Goal: Task Accomplishment & Management: Complete application form

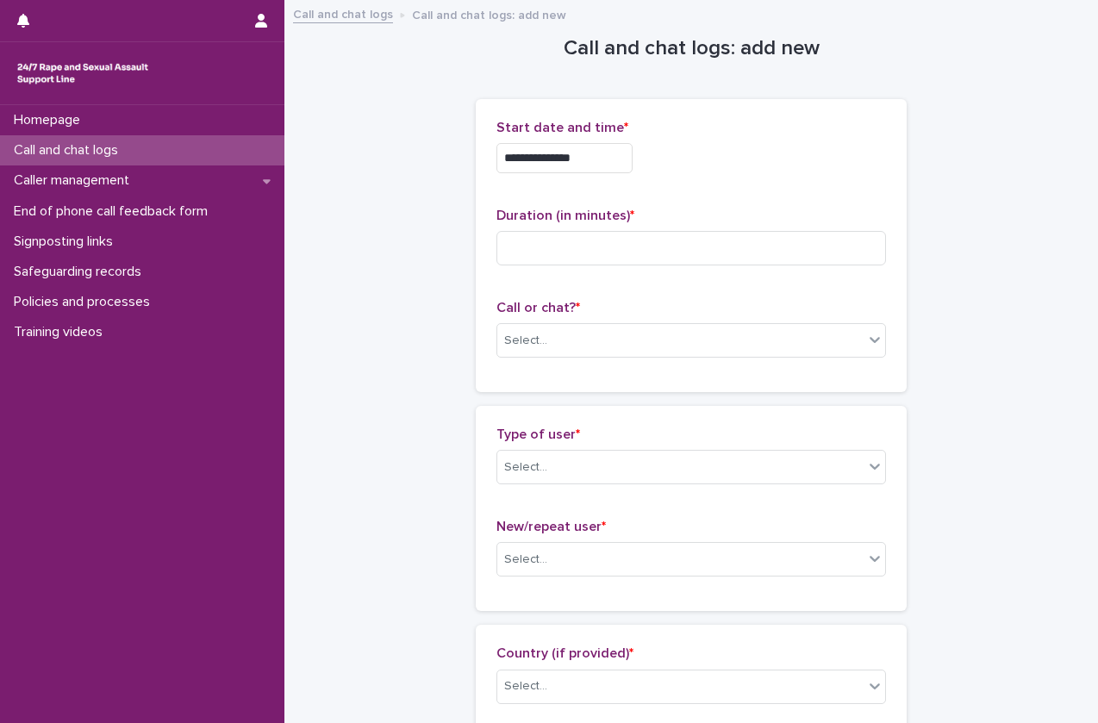
click at [528, 253] on input at bounding box center [692, 248] width 390 height 34
type input "**"
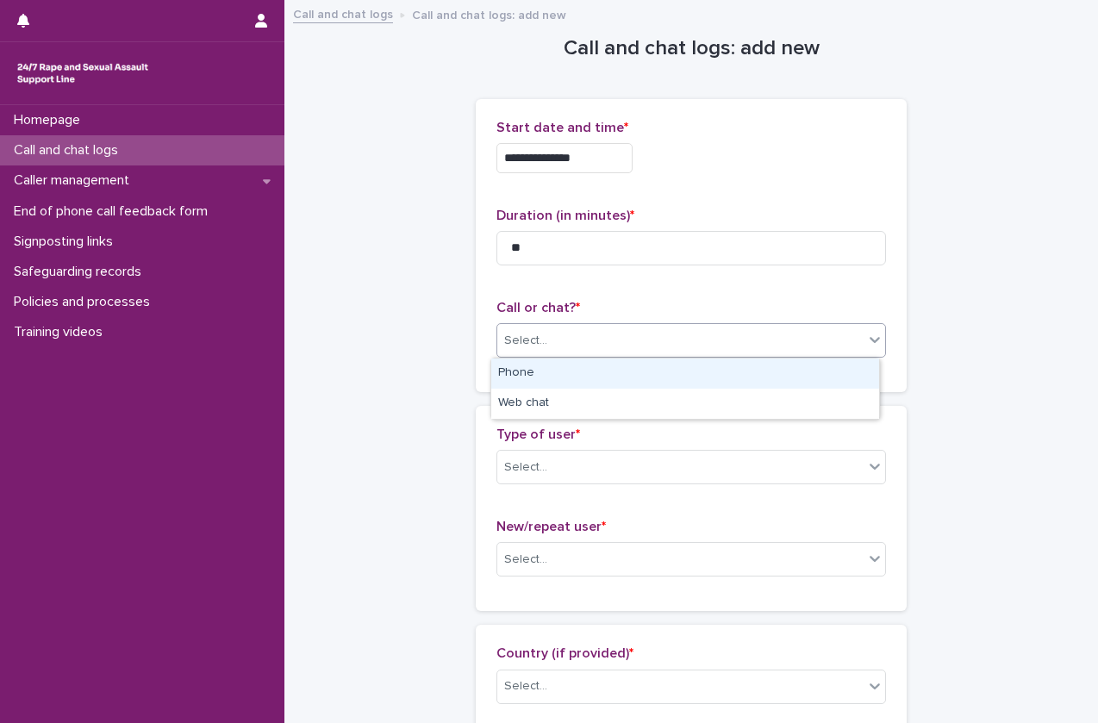
click at [521, 345] on div "Select..." at bounding box center [525, 341] width 43 height 18
click at [529, 381] on div "Phone" at bounding box center [685, 374] width 388 height 30
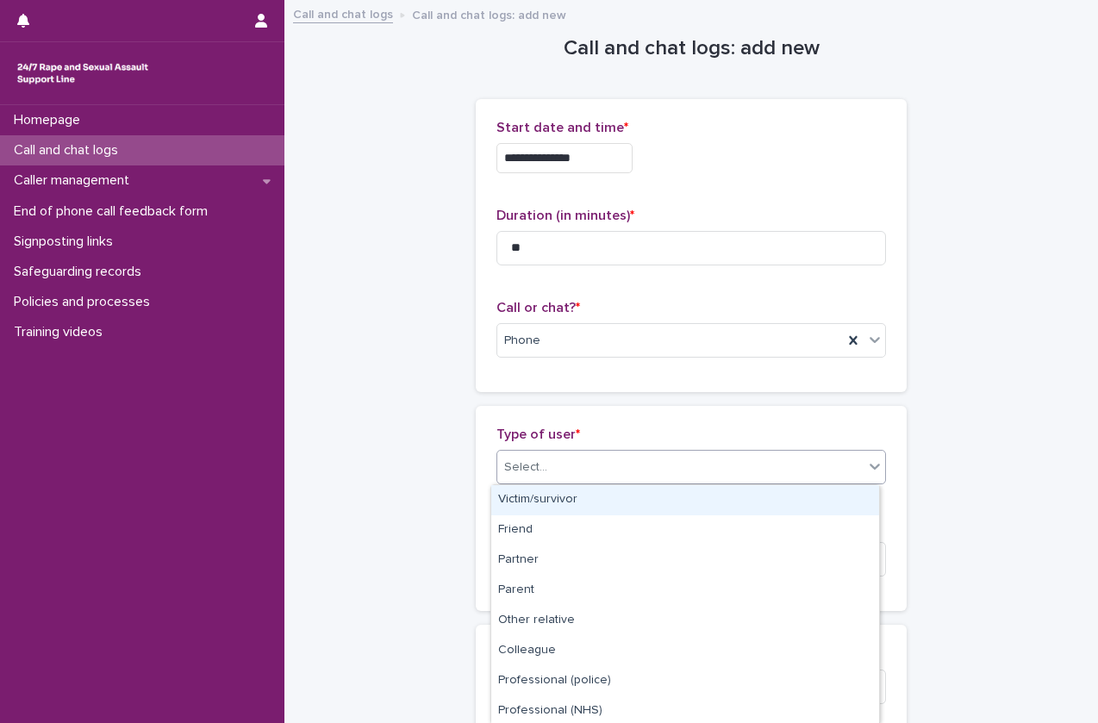
click at [525, 461] on div "Select..." at bounding box center [525, 468] width 43 height 18
click at [529, 503] on div "Victim/survivor" at bounding box center [685, 500] width 388 height 30
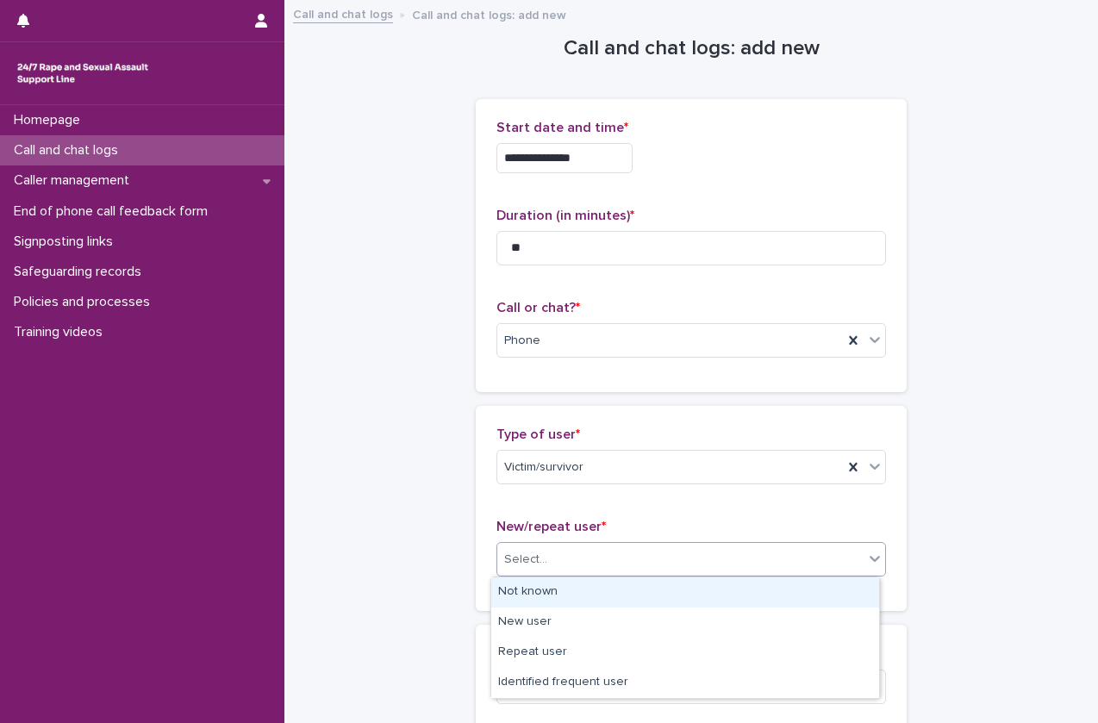
click at [522, 560] on div "Select..." at bounding box center [525, 560] width 43 height 18
click at [518, 591] on div "Not known" at bounding box center [685, 593] width 388 height 30
click at [576, 571] on div "Not known" at bounding box center [670, 560] width 346 height 28
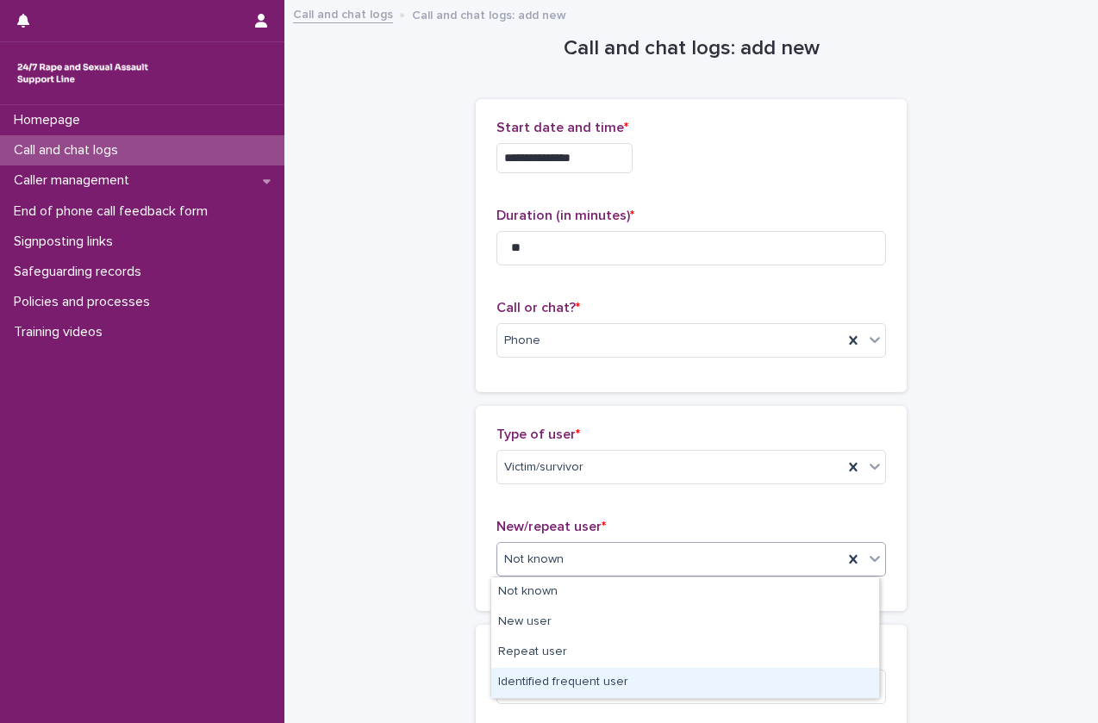
click at [550, 685] on div "Identified frequent user" at bounding box center [685, 683] width 388 height 30
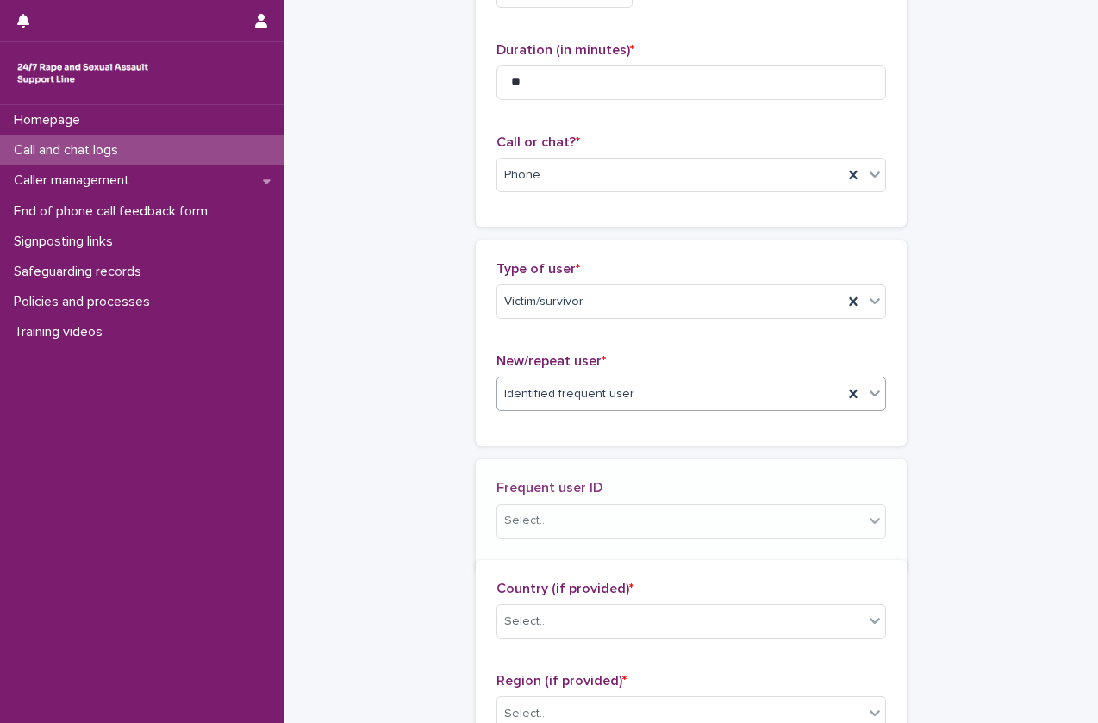
scroll to position [206, 0]
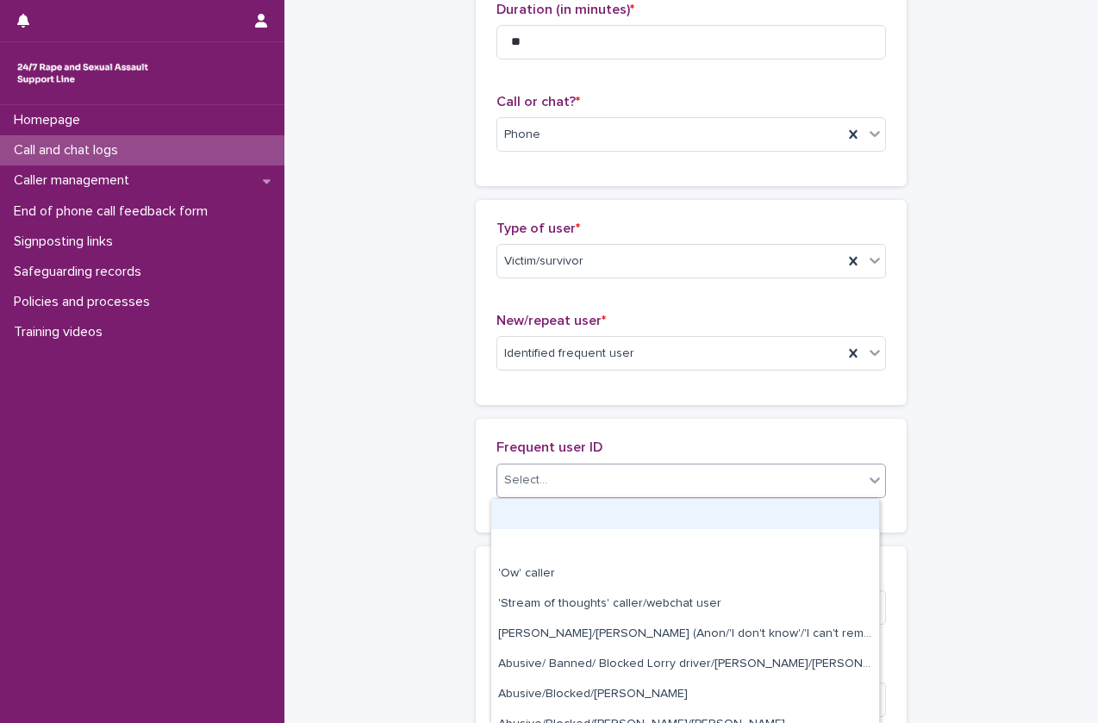
click at [641, 485] on div "Select..." at bounding box center [680, 480] width 366 height 28
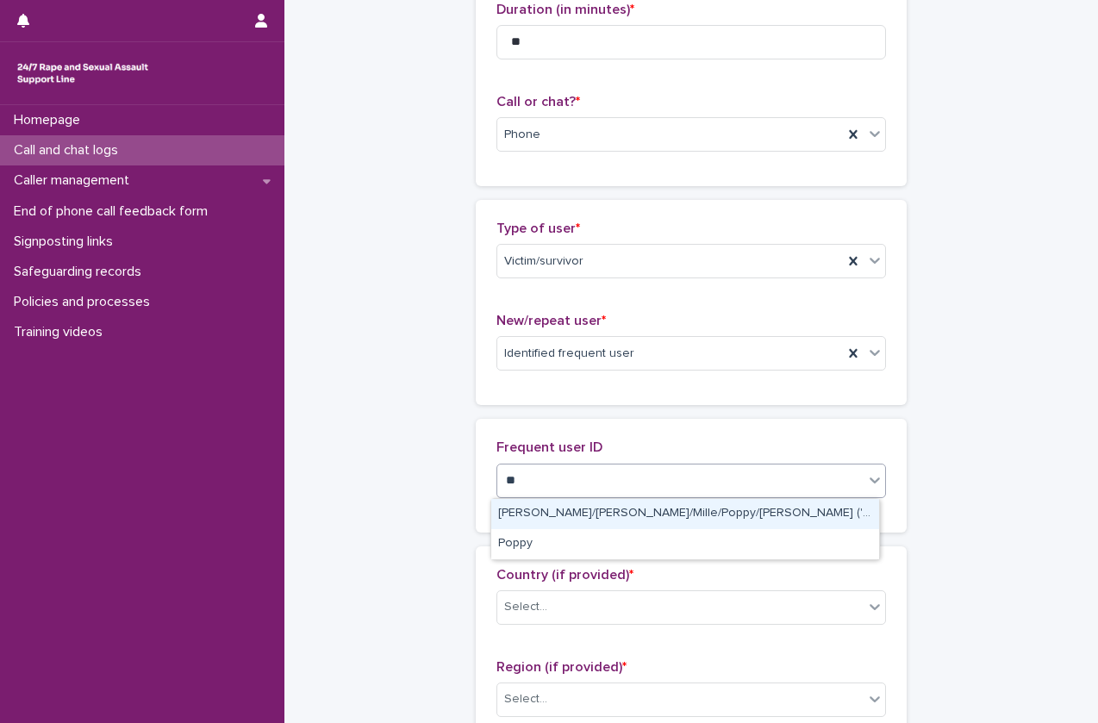
type input "***"
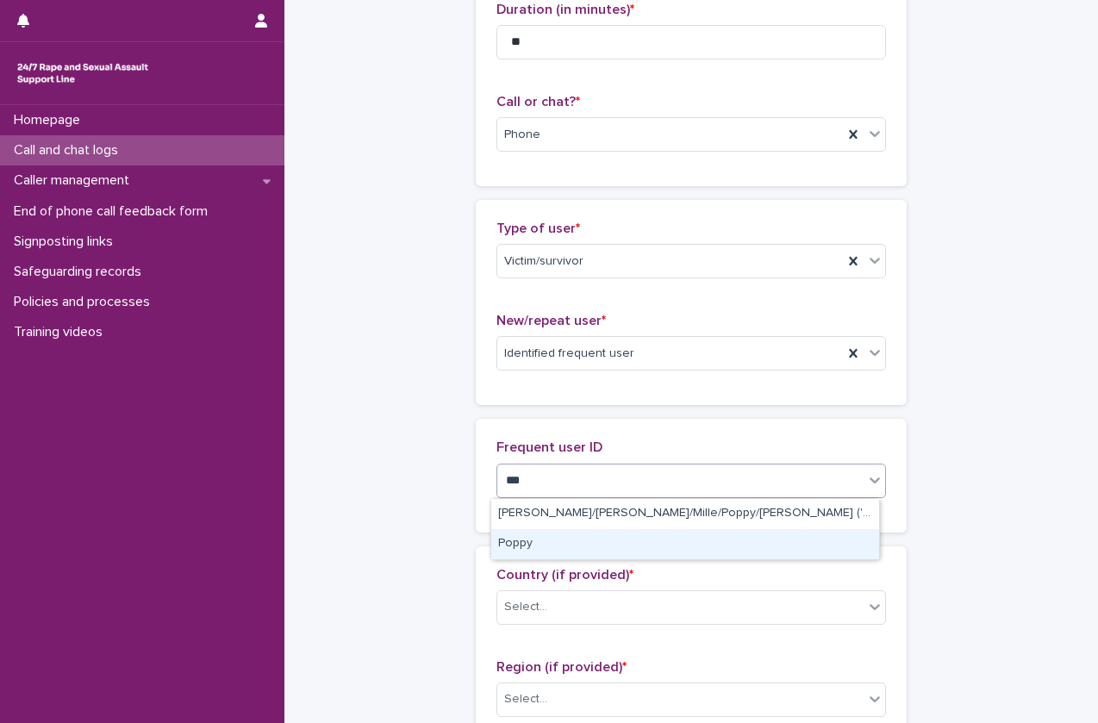
click at [608, 547] on div "Poppy" at bounding box center [685, 544] width 388 height 30
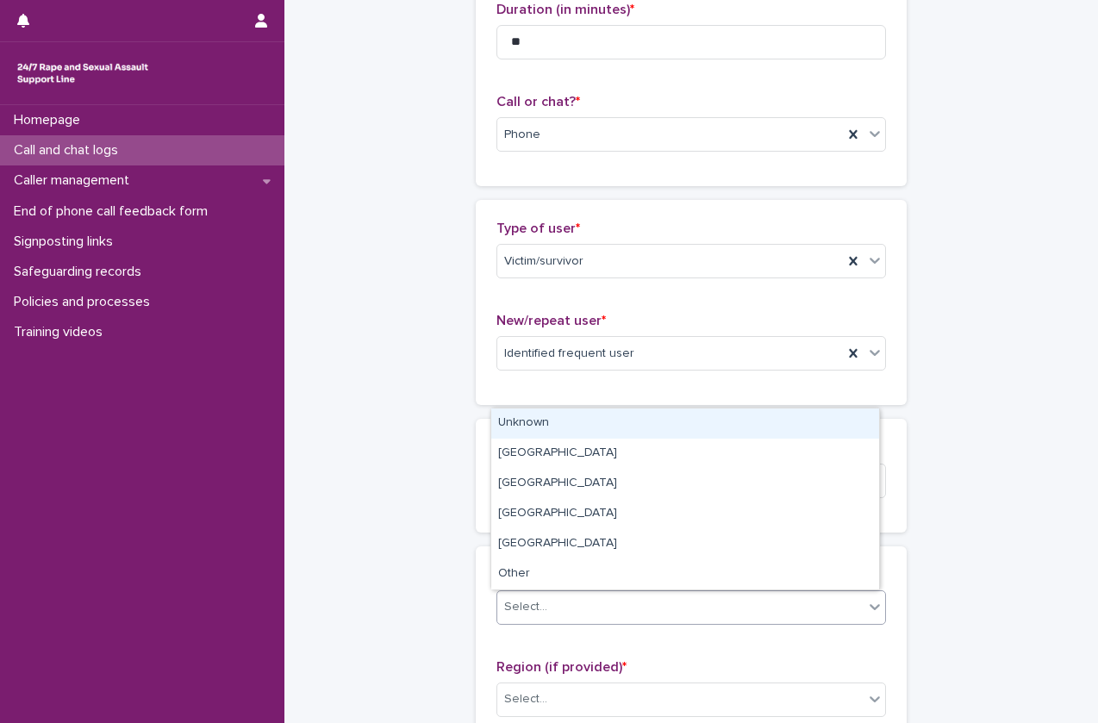
click at [574, 594] on div "Select..." at bounding box center [680, 607] width 366 height 28
click at [628, 436] on div "Unknown" at bounding box center [685, 424] width 388 height 30
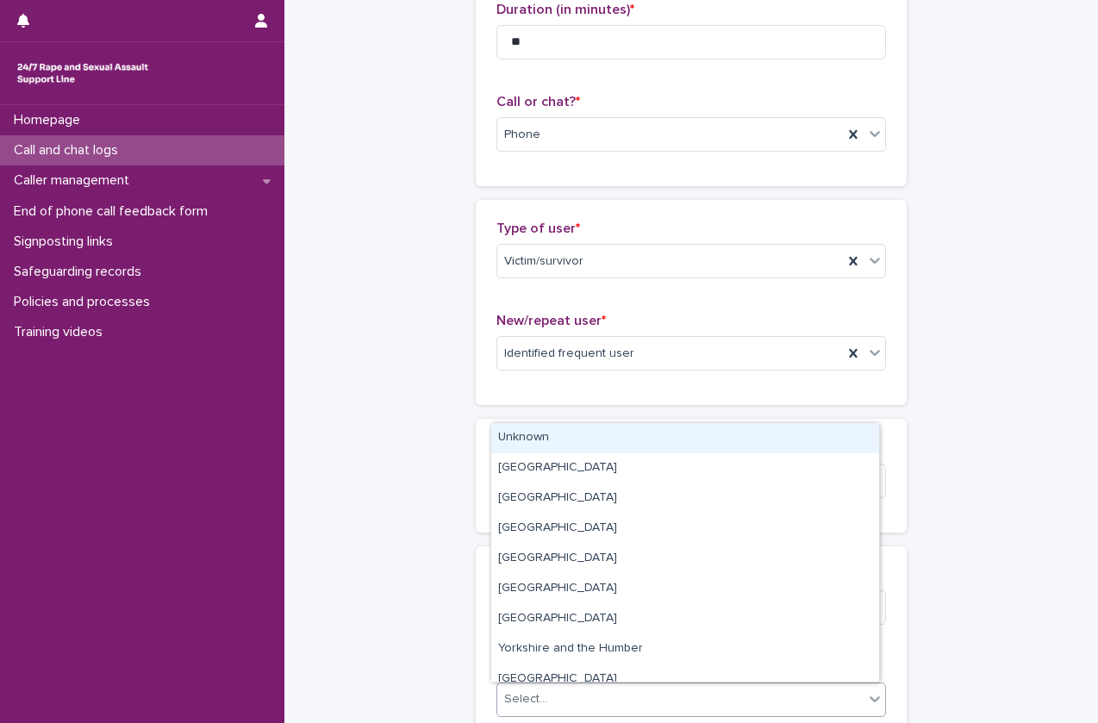
click at [572, 695] on div "Select..." at bounding box center [680, 699] width 366 height 28
click at [610, 436] on div "Unknown" at bounding box center [685, 438] width 388 height 30
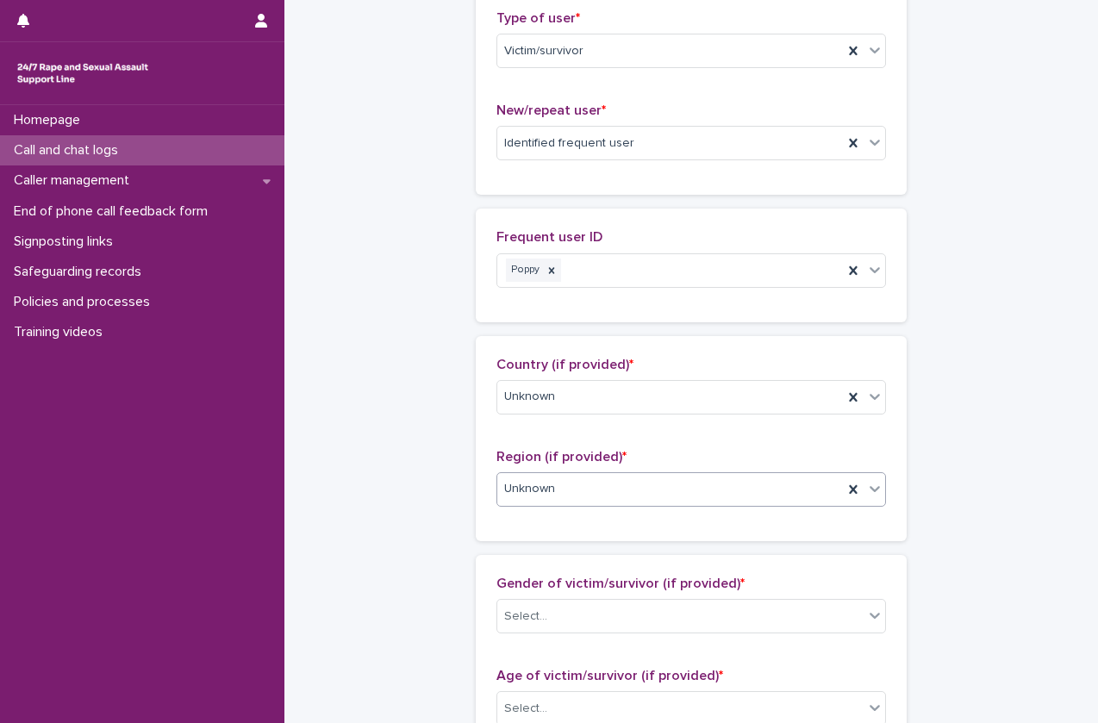
scroll to position [417, 0]
drag, startPoint x: 606, startPoint y: 637, endPoint x: 624, endPoint y: 625, distance: 21.8
click at [624, 625] on div "Gender of victim/survivor (if provided) * Select..." at bounding box center [692, 611] width 390 height 72
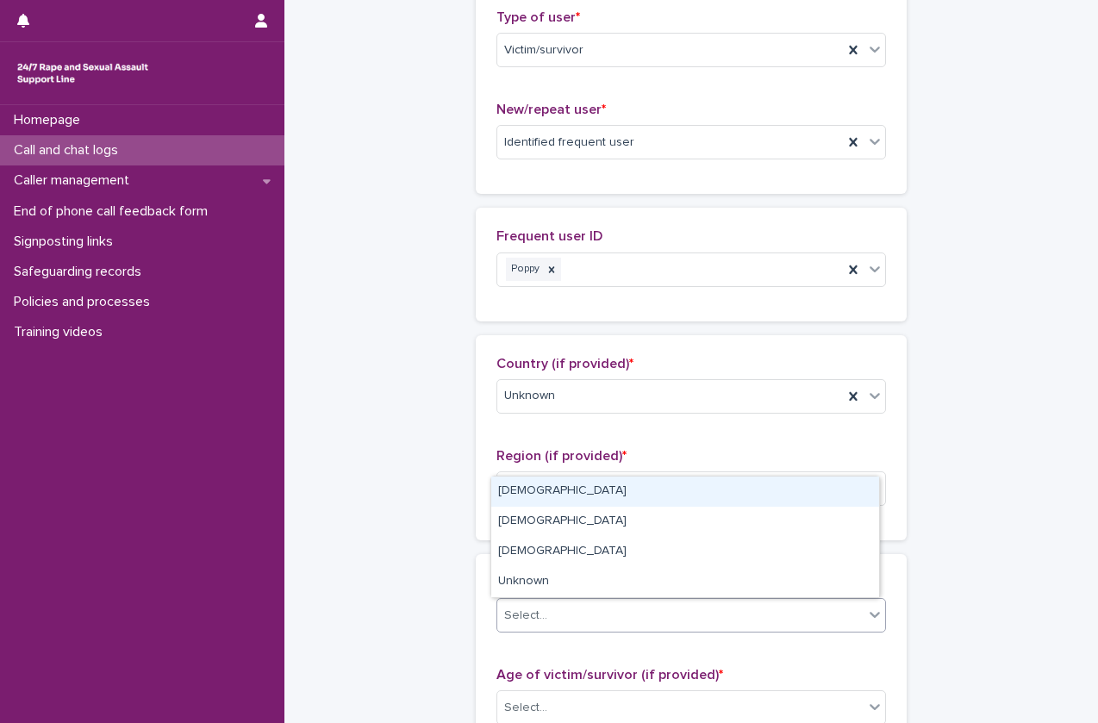
click at [624, 625] on div "Select..." at bounding box center [680, 616] width 366 height 28
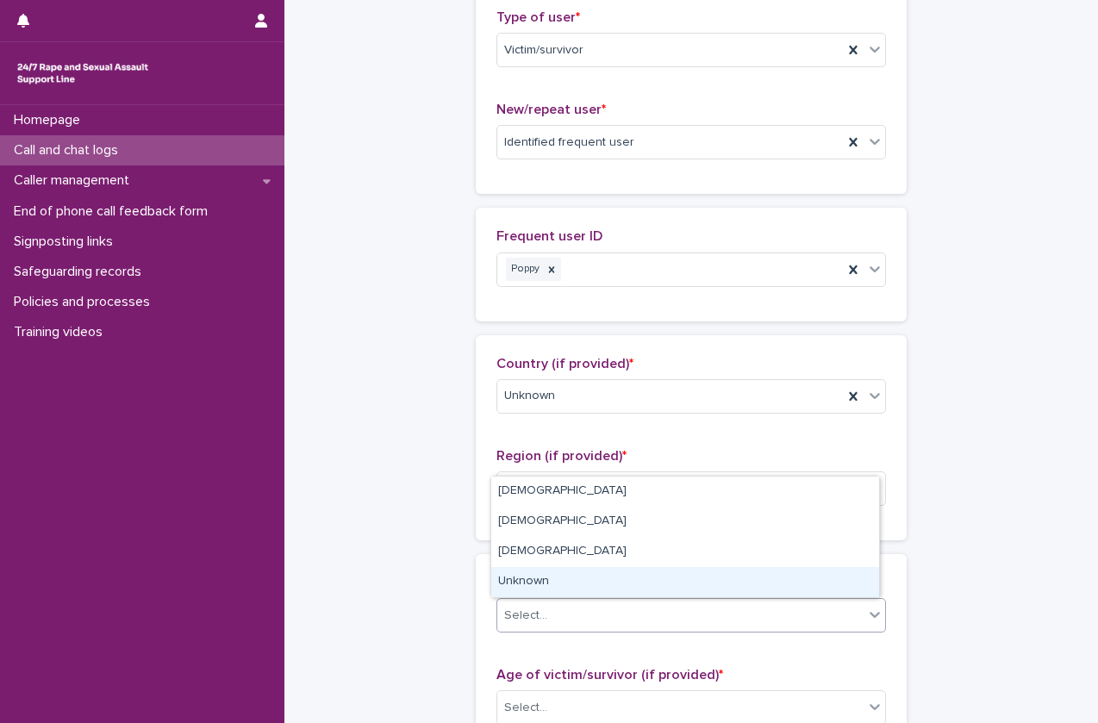
click at [612, 583] on div "Unknown" at bounding box center [685, 582] width 388 height 30
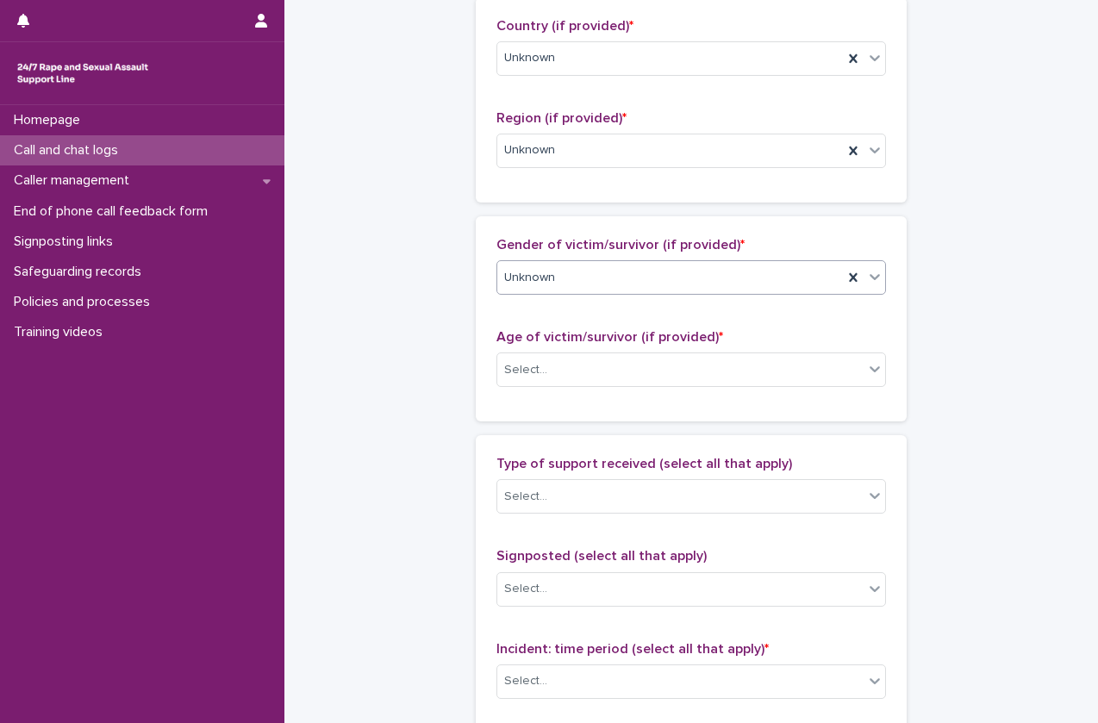
scroll to position [756, 0]
drag, startPoint x: 691, startPoint y: 391, endPoint x: 716, endPoint y: 366, distance: 36.6
click at [716, 366] on div "Age of victim/survivor (if provided) * Select..." at bounding box center [692, 364] width 390 height 72
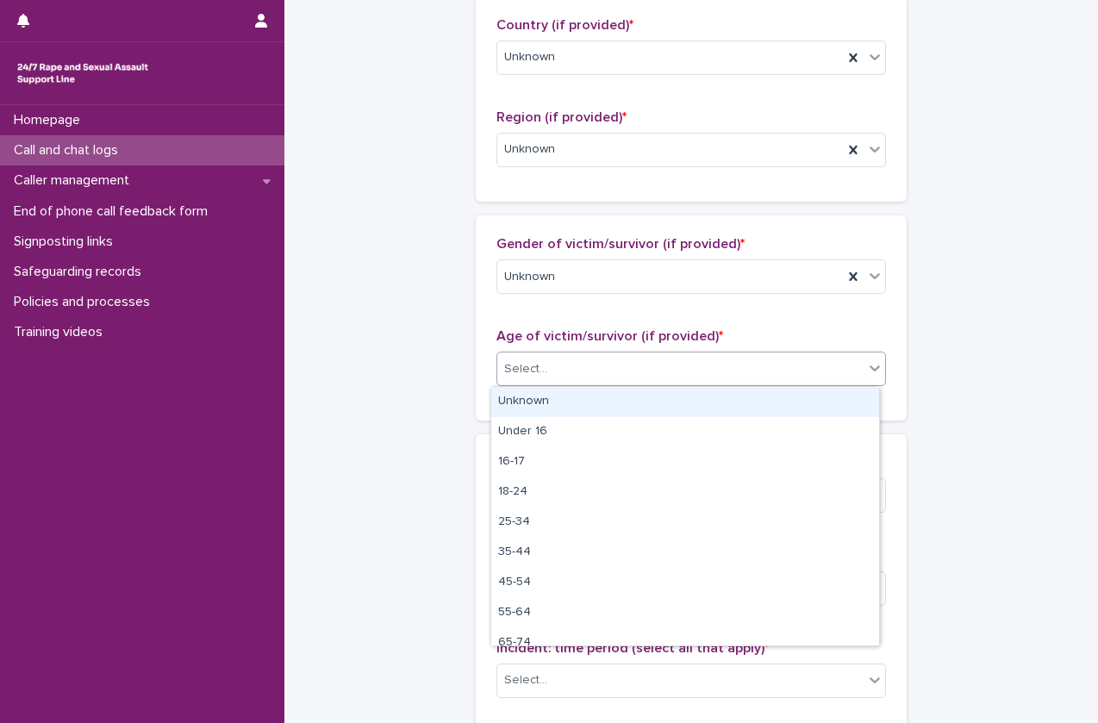
click at [716, 366] on div "Select..." at bounding box center [680, 369] width 366 height 28
click at [689, 403] on div "Unknown" at bounding box center [685, 402] width 388 height 30
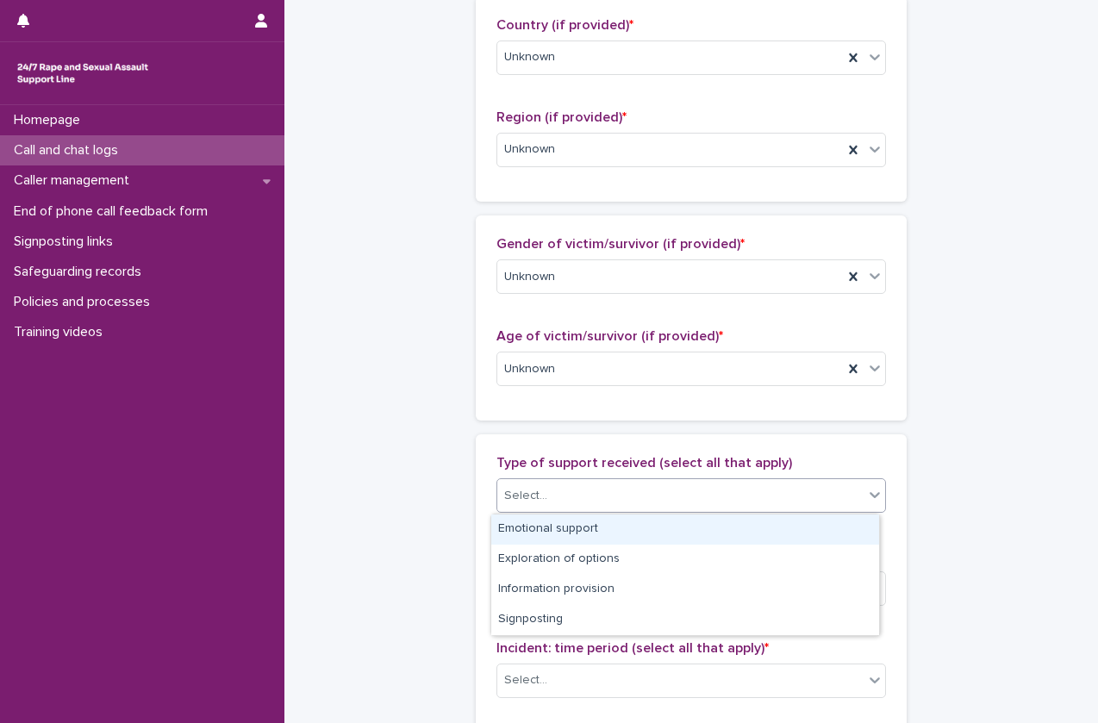
click at [646, 504] on div "Select..." at bounding box center [680, 496] width 366 height 28
click at [627, 540] on div "Emotional support" at bounding box center [685, 530] width 388 height 30
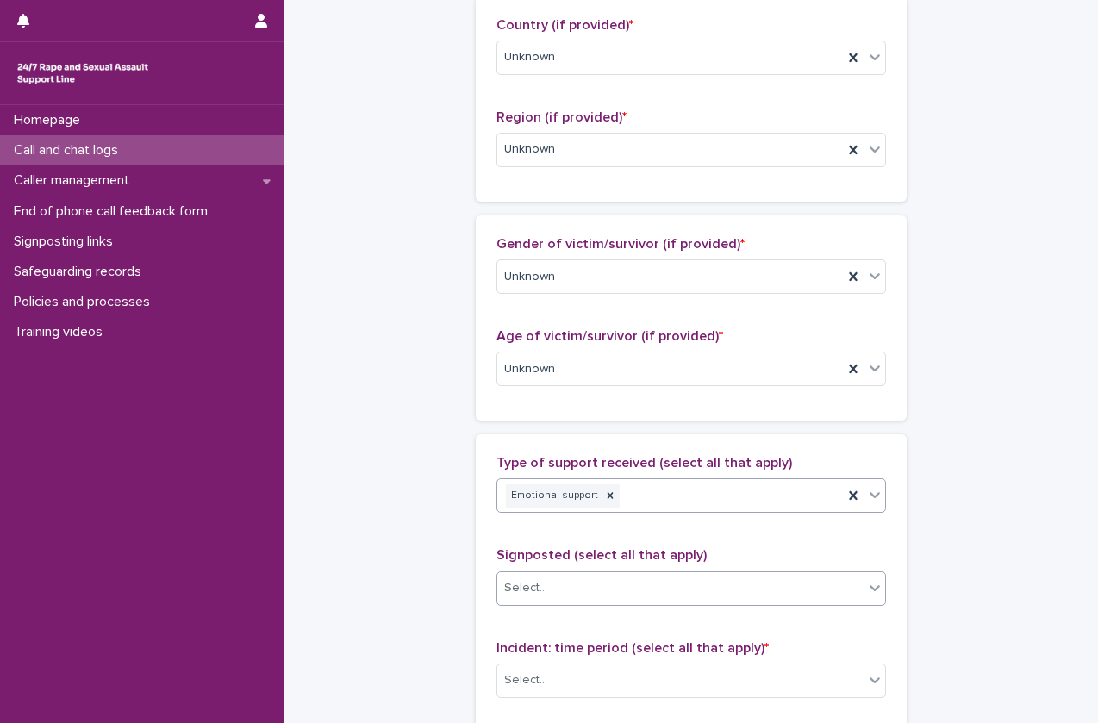
click at [608, 595] on div "Select..." at bounding box center [680, 588] width 366 height 28
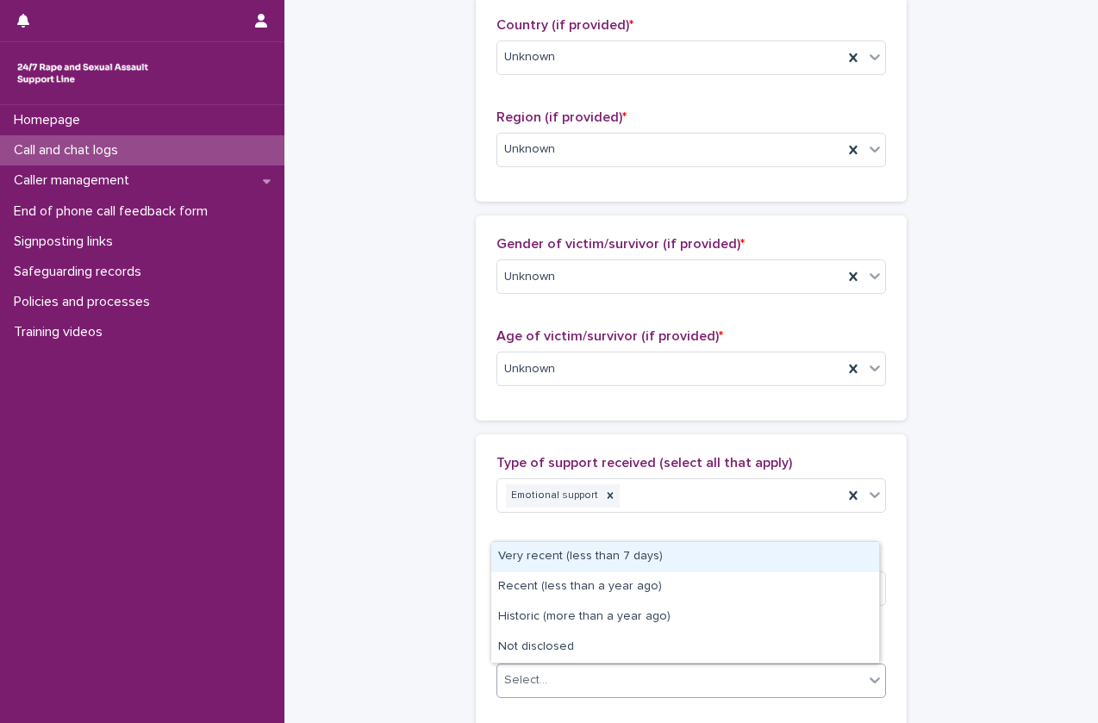
click at [582, 691] on div "Select..." at bounding box center [680, 680] width 366 height 28
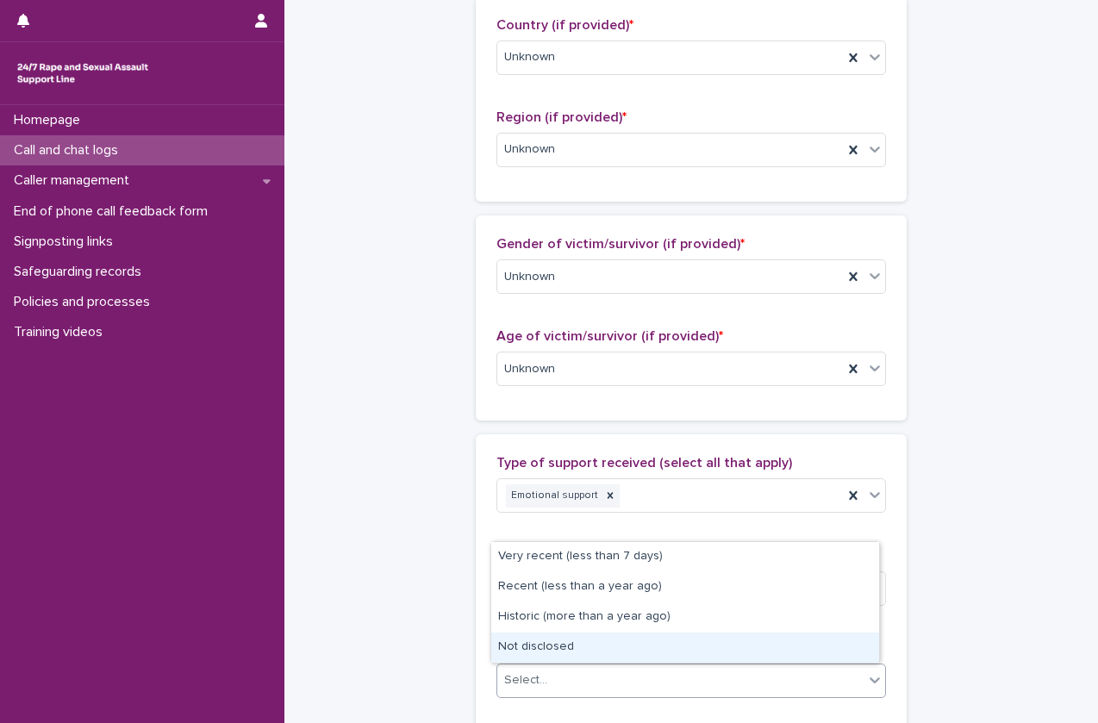
click at [594, 660] on div "Not disclosed" at bounding box center [685, 648] width 388 height 30
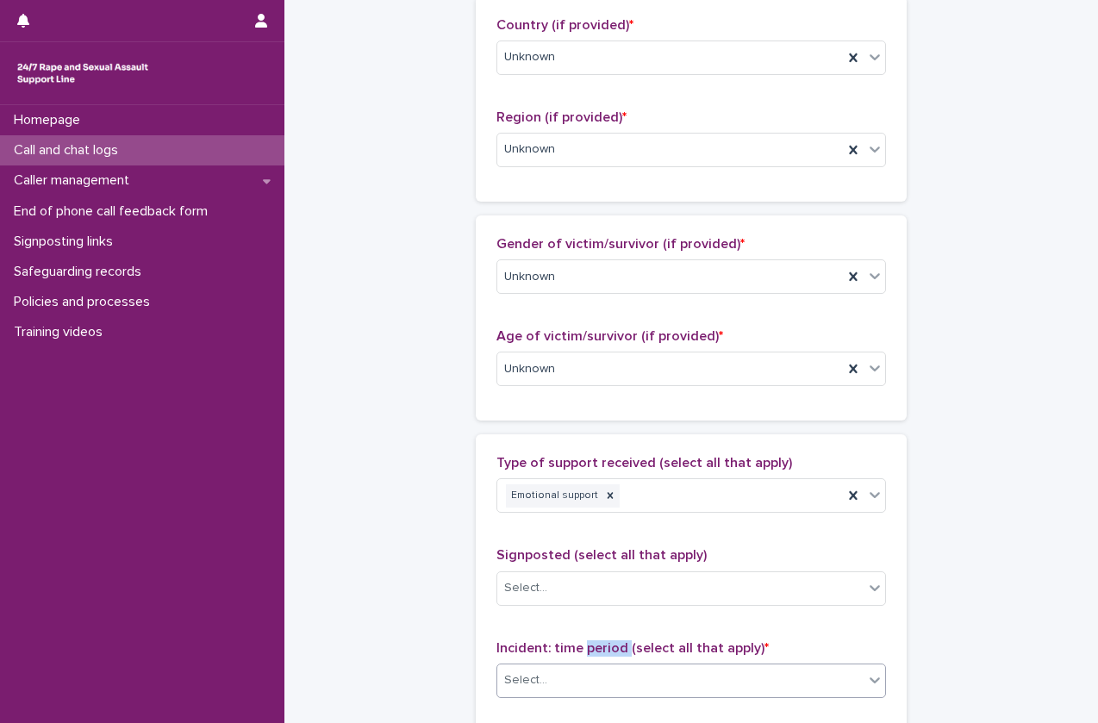
click at [594, 660] on div "Incident: time period (select all that apply) * Select..." at bounding box center [692, 677] width 390 height 72
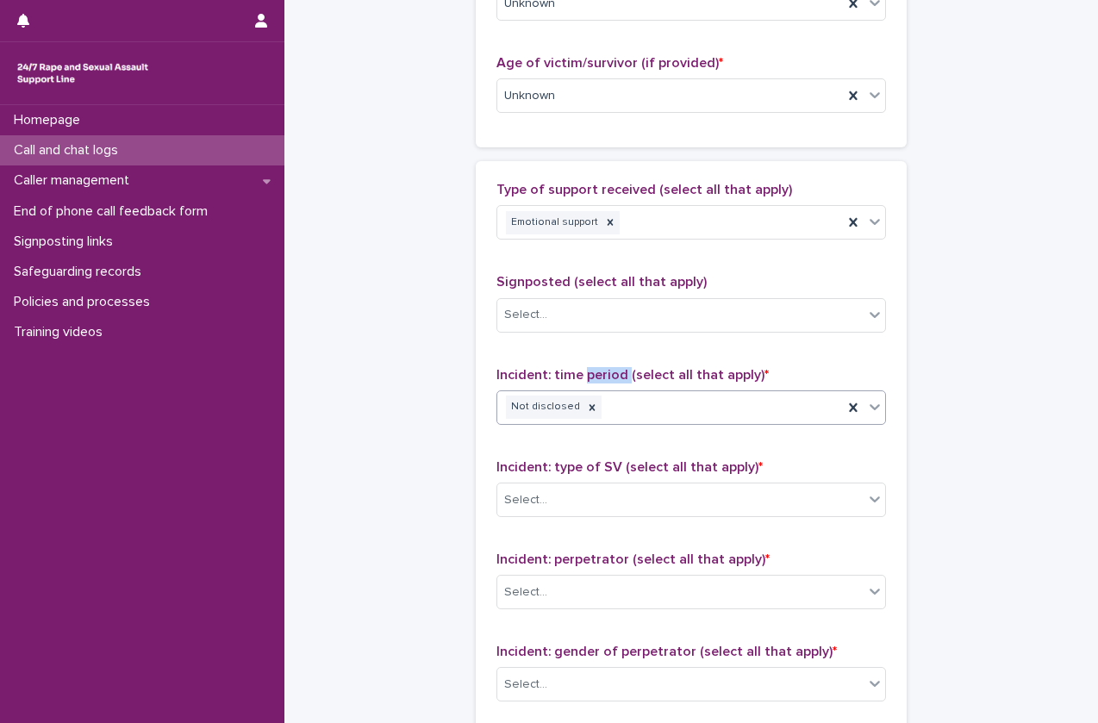
scroll to position [1052, 0]
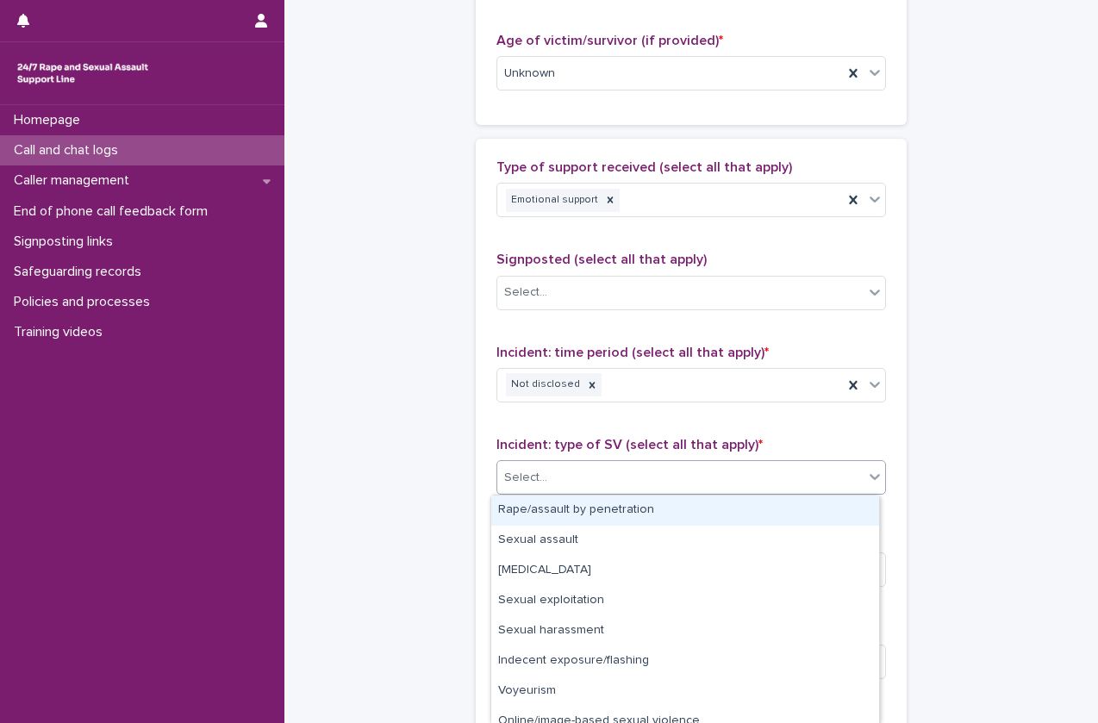
click at [666, 480] on div "Select..." at bounding box center [680, 478] width 366 height 28
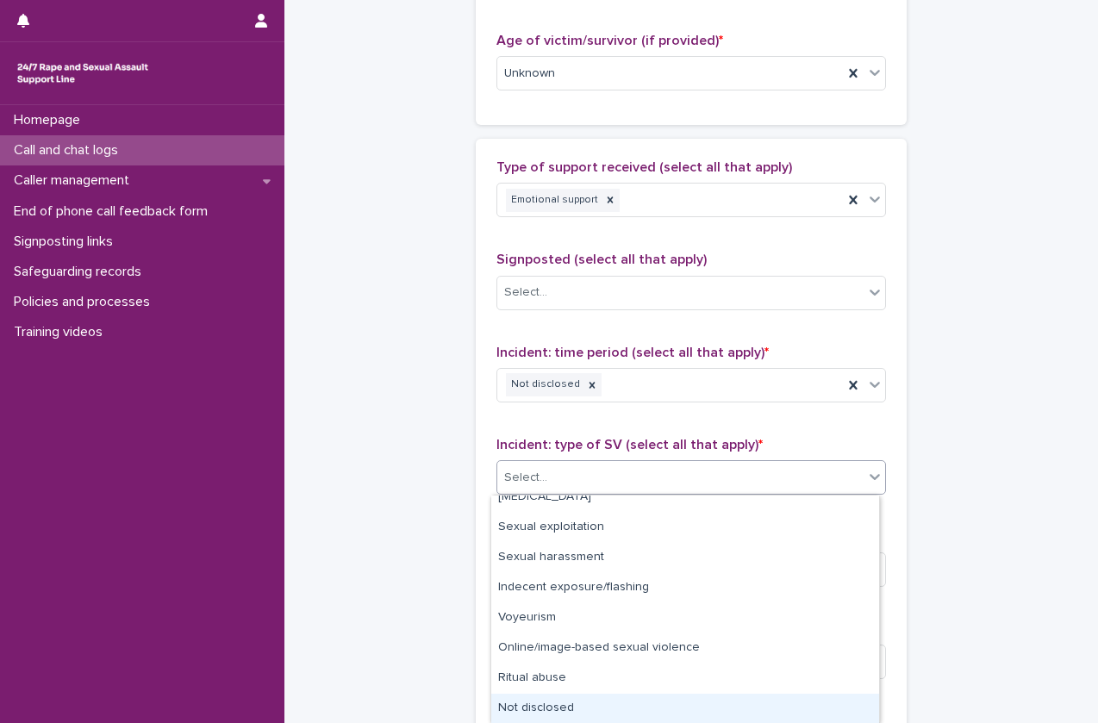
click at [550, 697] on div "Not disclosed" at bounding box center [685, 709] width 388 height 30
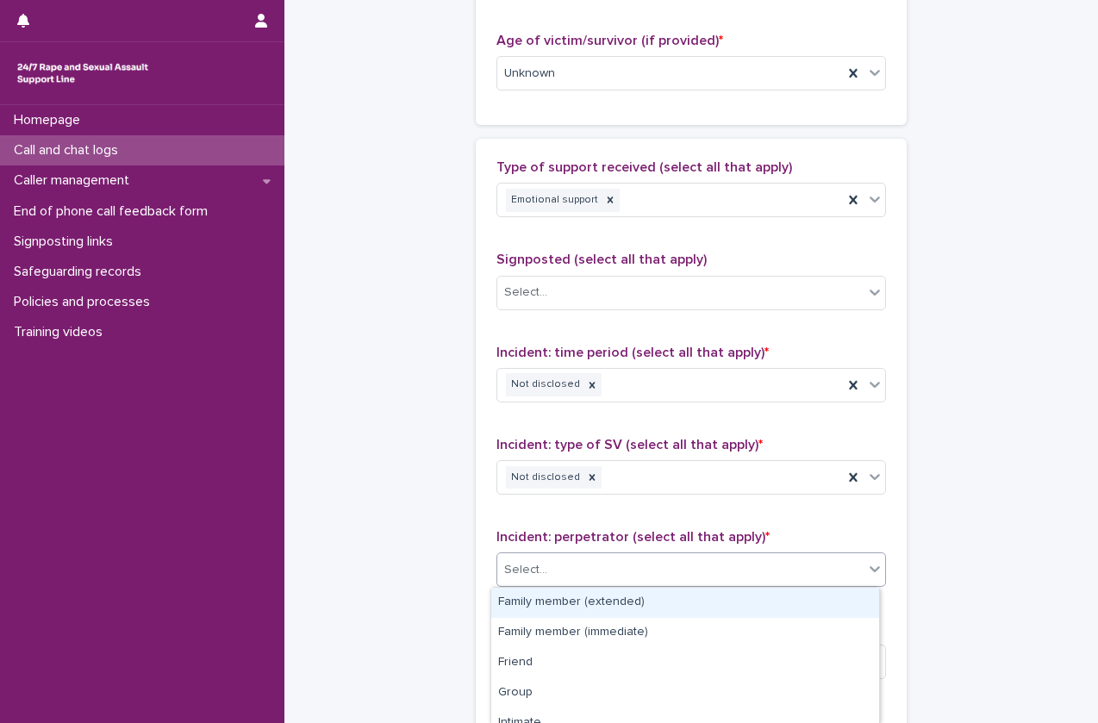
click at [618, 585] on div "Select..." at bounding box center [692, 570] width 390 height 34
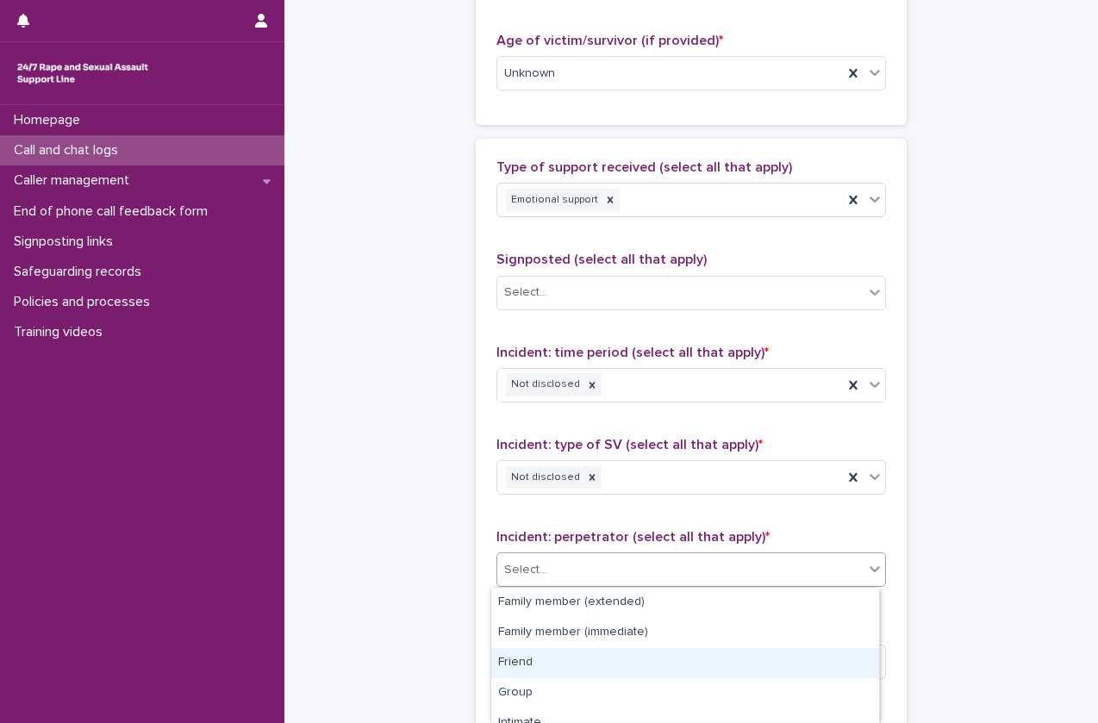
scroll to position [196, 0]
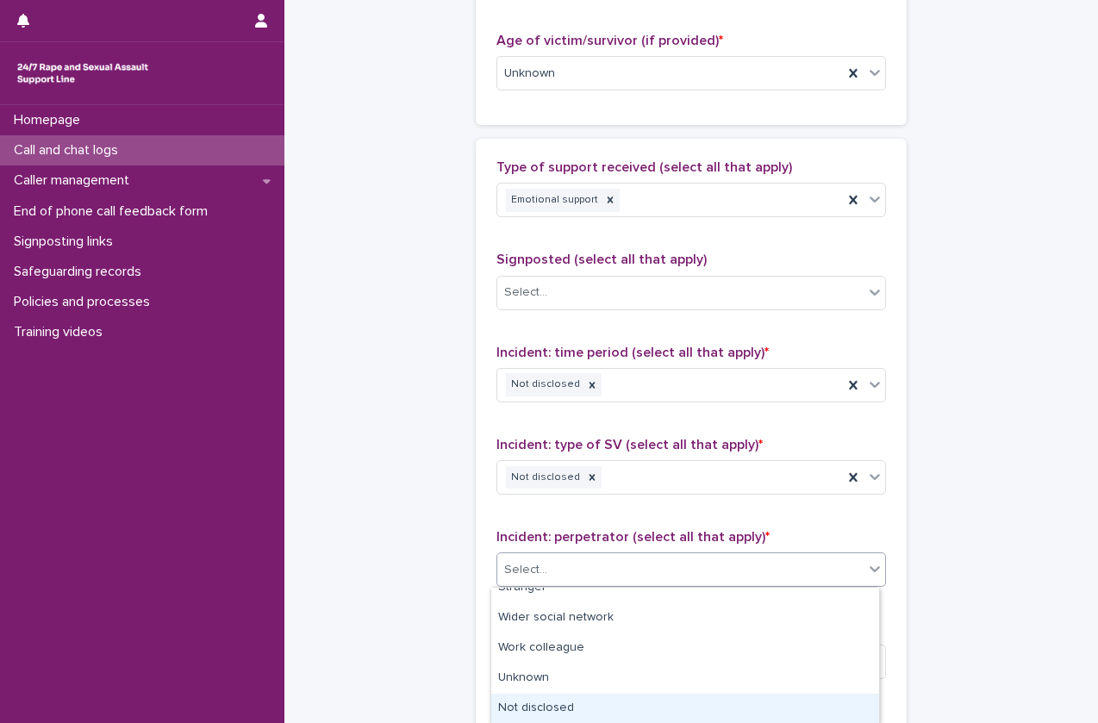
click at [556, 697] on div "Not disclosed" at bounding box center [685, 709] width 388 height 30
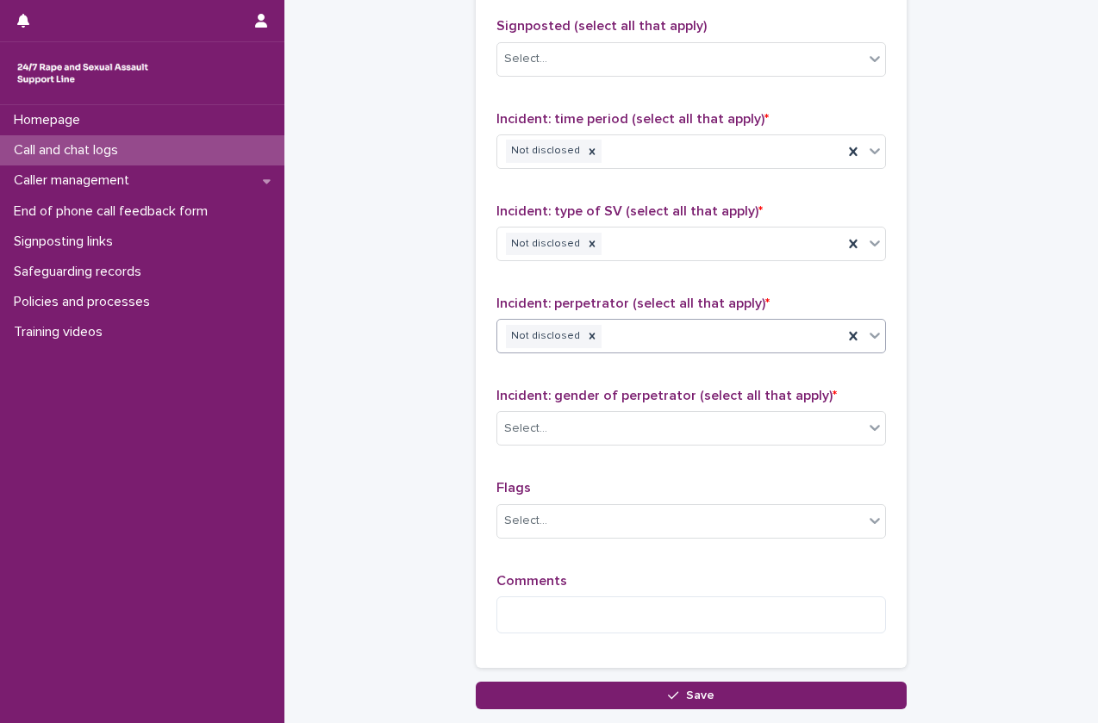
scroll to position [1293, 0]
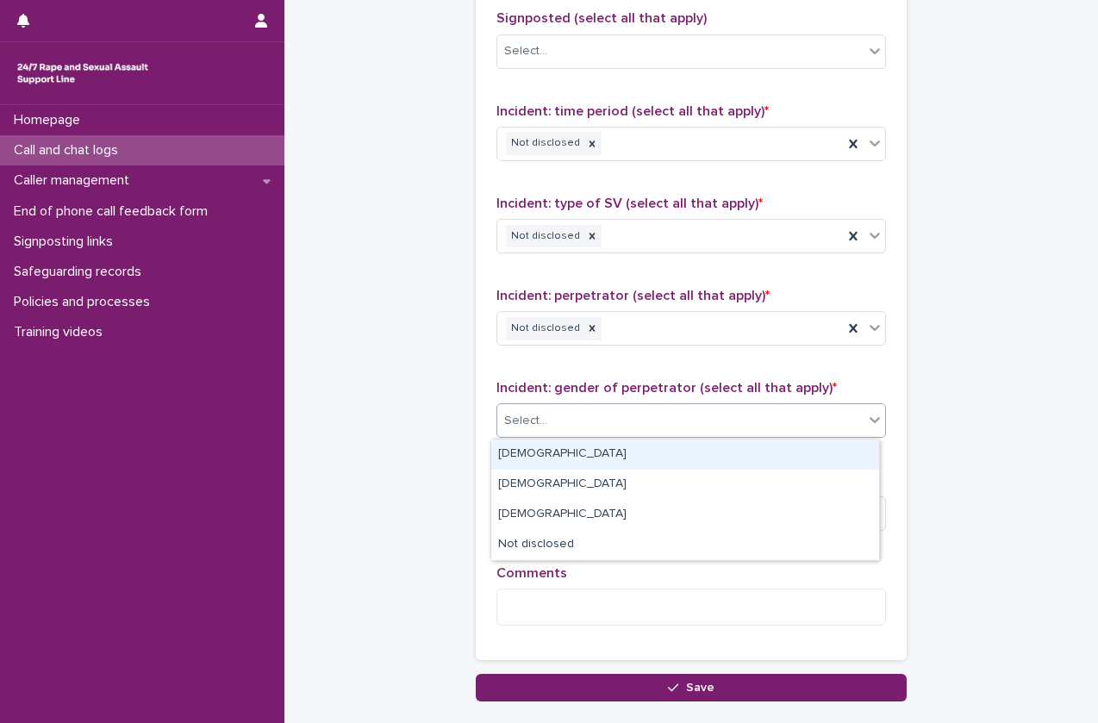
click at [682, 414] on div "Select..." at bounding box center [680, 421] width 366 height 28
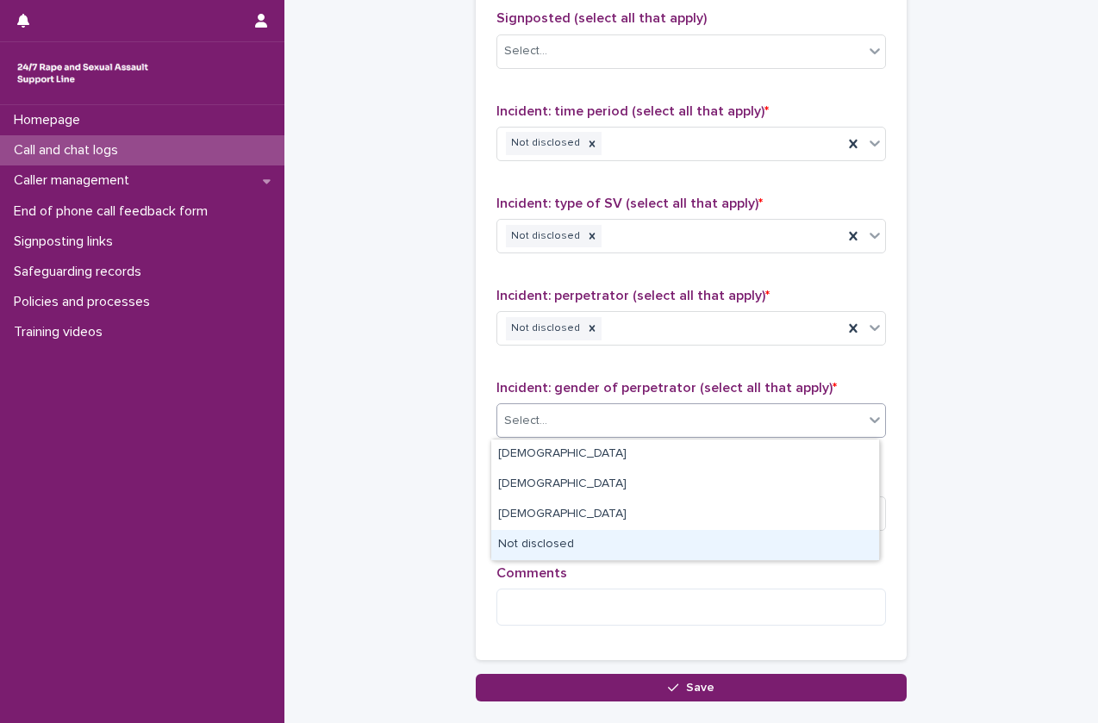
click at [629, 535] on div "Not disclosed" at bounding box center [685, 545] width 388 height 30
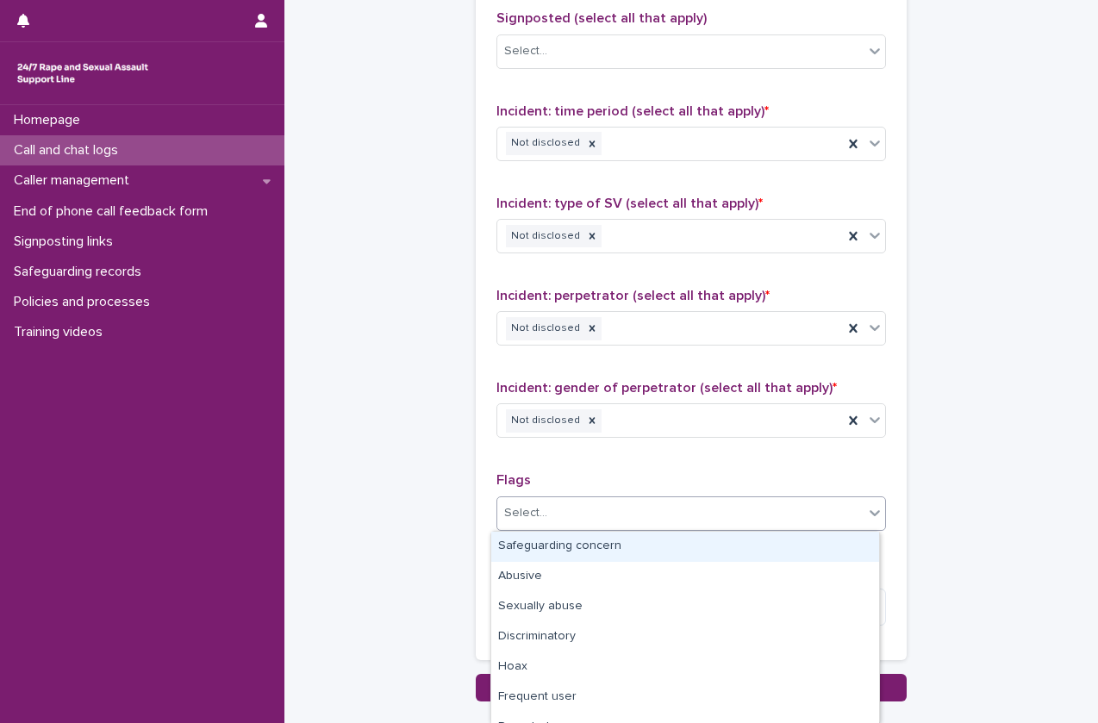
click at [645, 517] on div "Select..." at bounding box center [680, 513] width 366 height 28
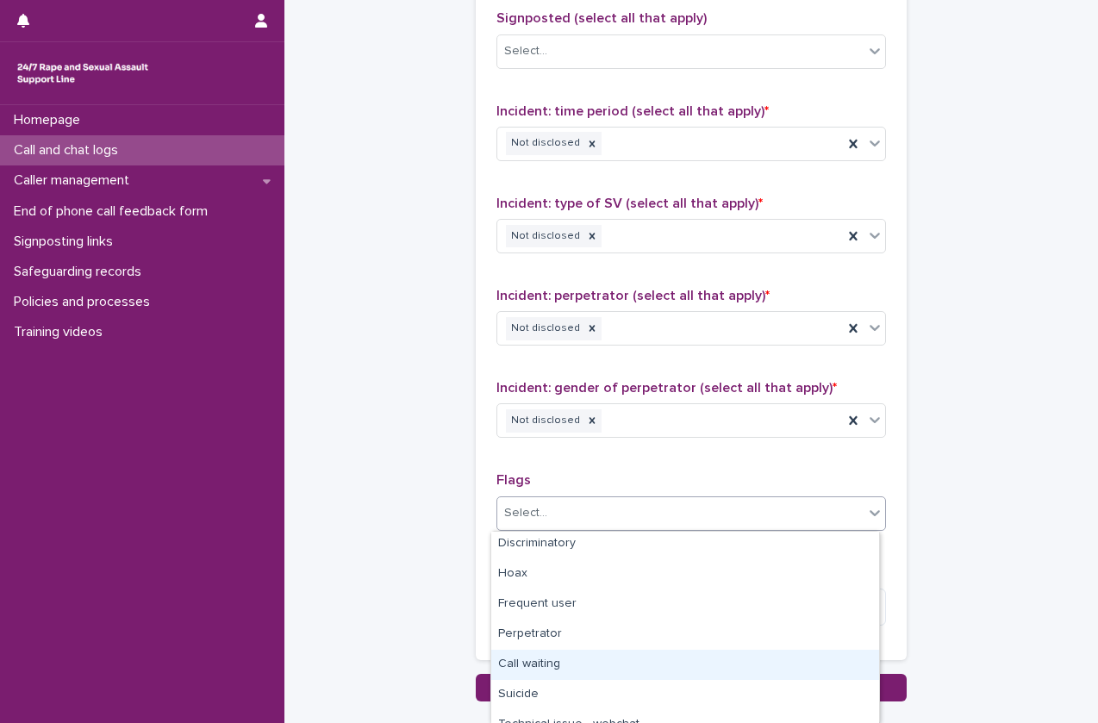
scroll to position [92, 0]
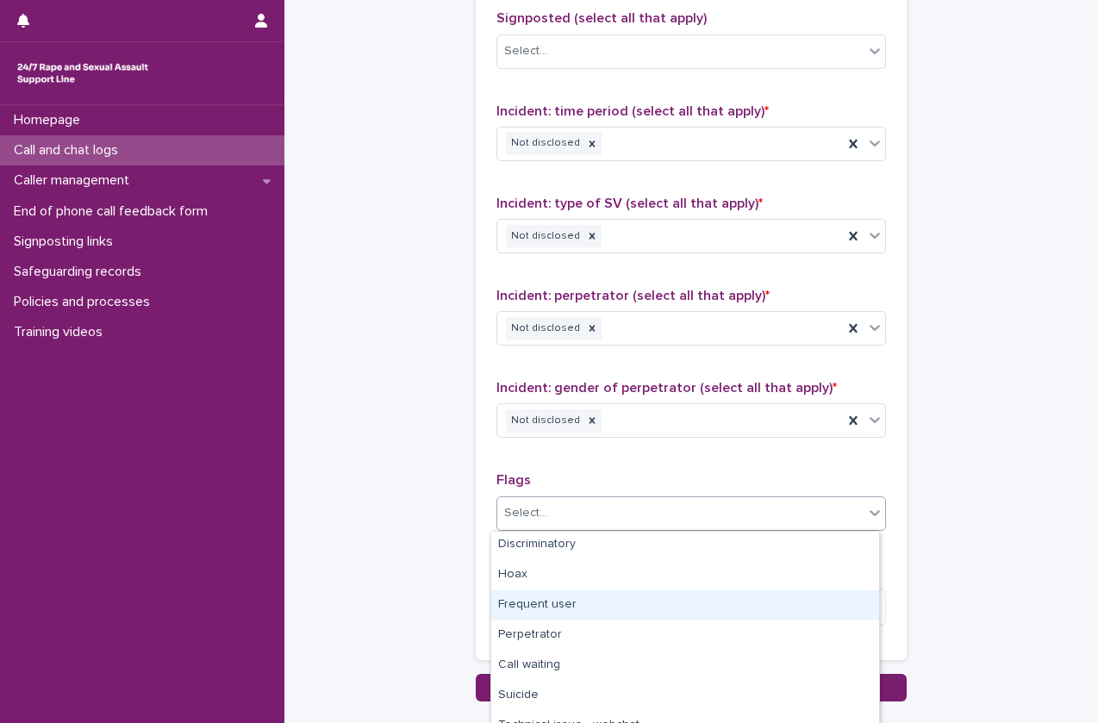
click at [582, 597] on div "Frequent user" at bounding box center [685, 606] width 388 height 30
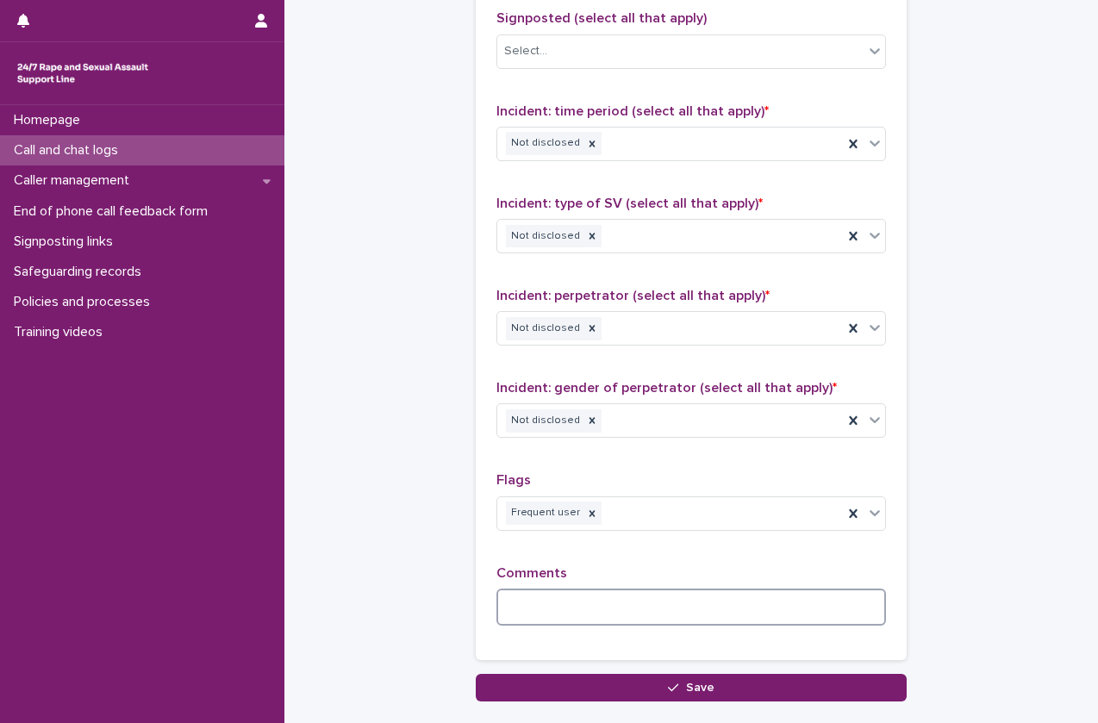
click at [554, 589] on textarea at bounding box center [692, 607] width 390 height 37
click at [561, 624] on textarea "*****" at bounding box center [692, 607] width 390 height 37
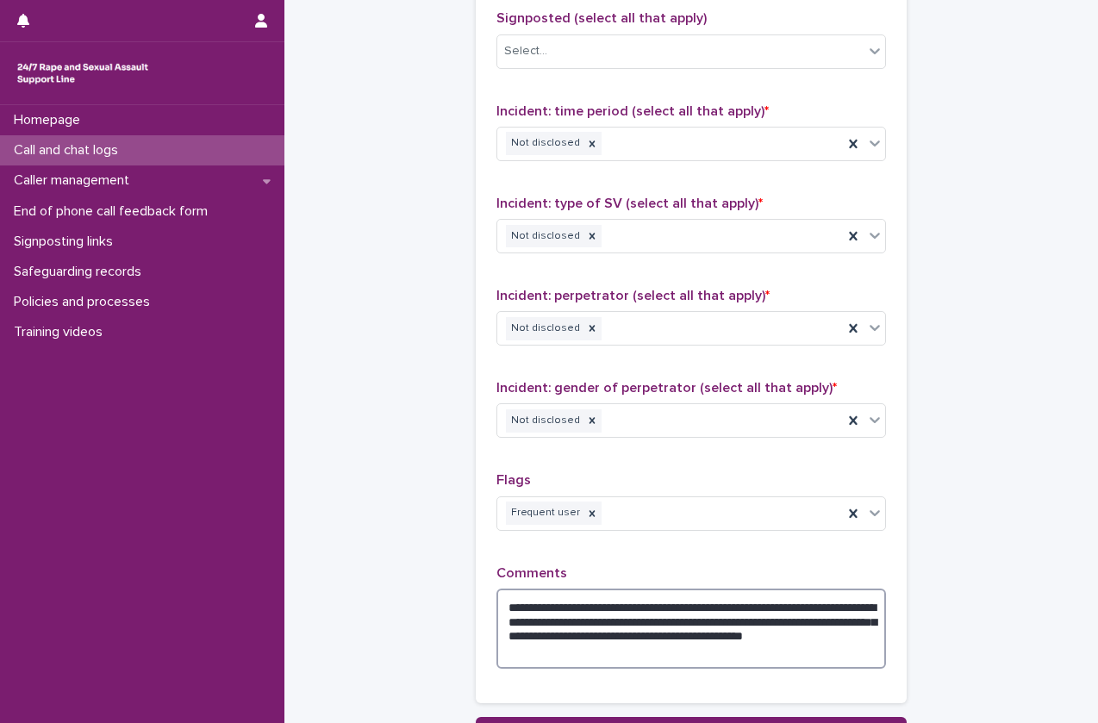
scroll to position [1449, 0]
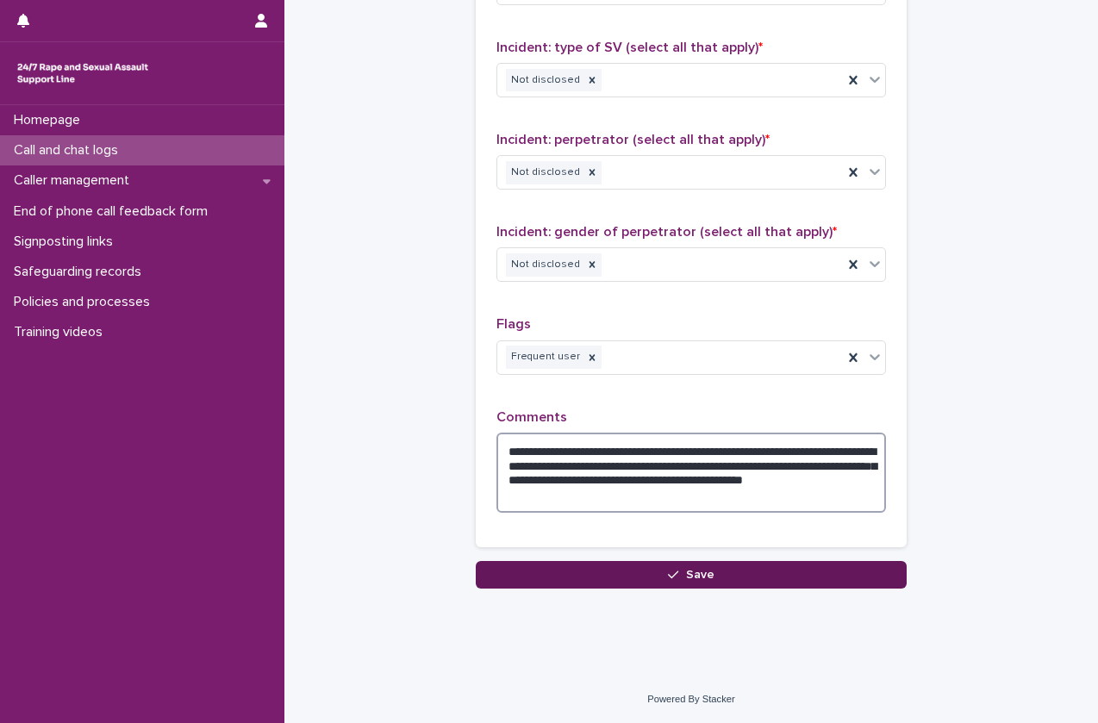
type textarea "**********"
click at [623, 572] on button "Save" at bounding box center [691, 575] width 431 height 28
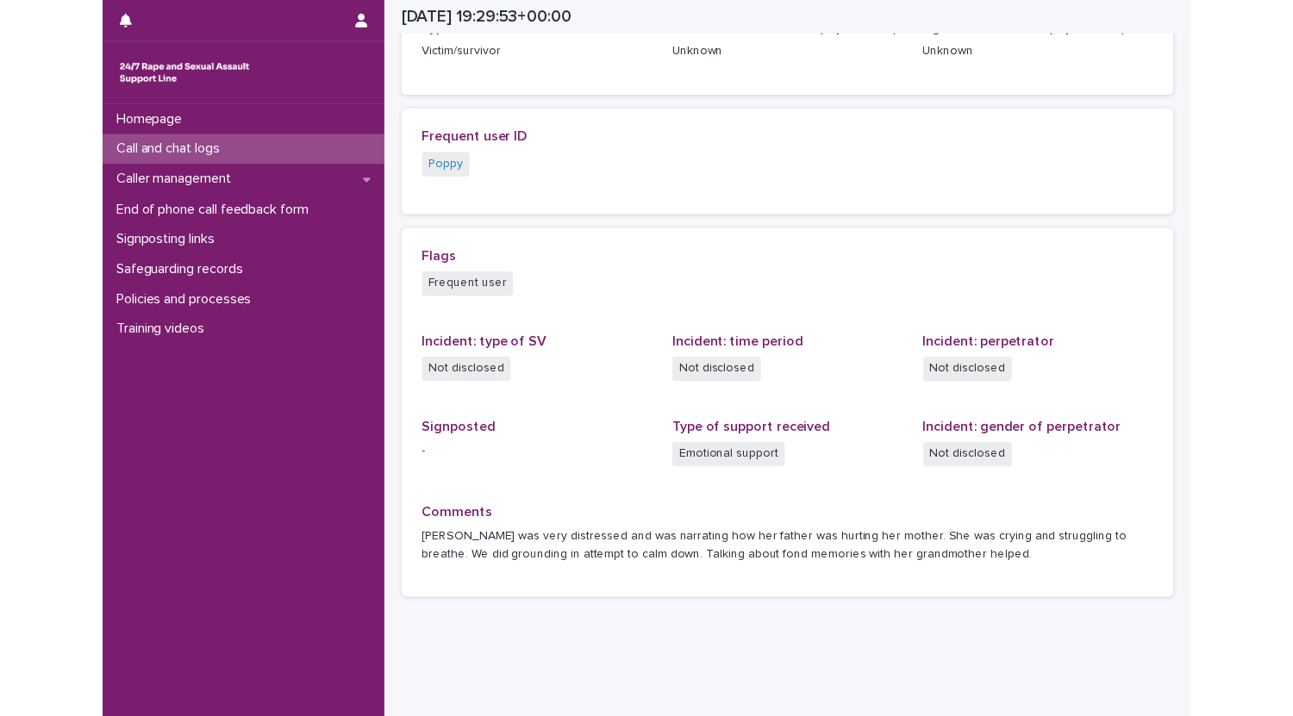
scroll to position [341, 0]
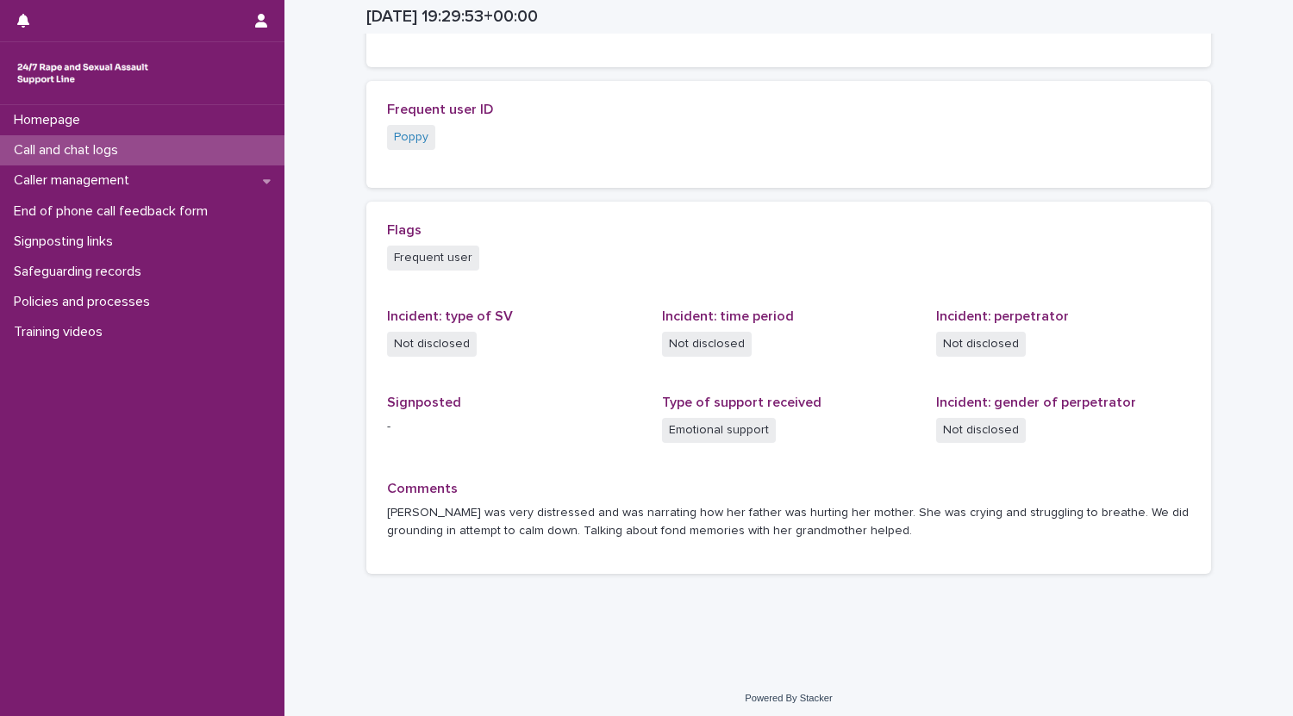
click at [157, 143] on div "Call and chat logs" at bounding box center [142, 150] width 285 height 30
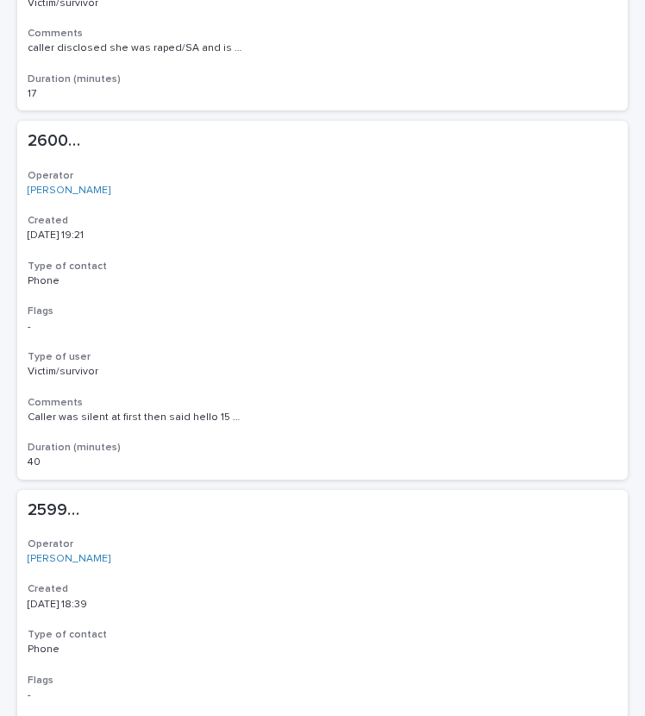
scroll to position [2077, 0]
drag, startPoint x: 231, startPoint y: 270, endPoint x: 142, endPoint y: 383, distance: 143.7
click at [142, 383] on div "260014 260014 Operator [PERSON_NAME] Created [DATE] 19:21 Type of contact Phone…" at bounding box center [322, 301] width 610 height 358
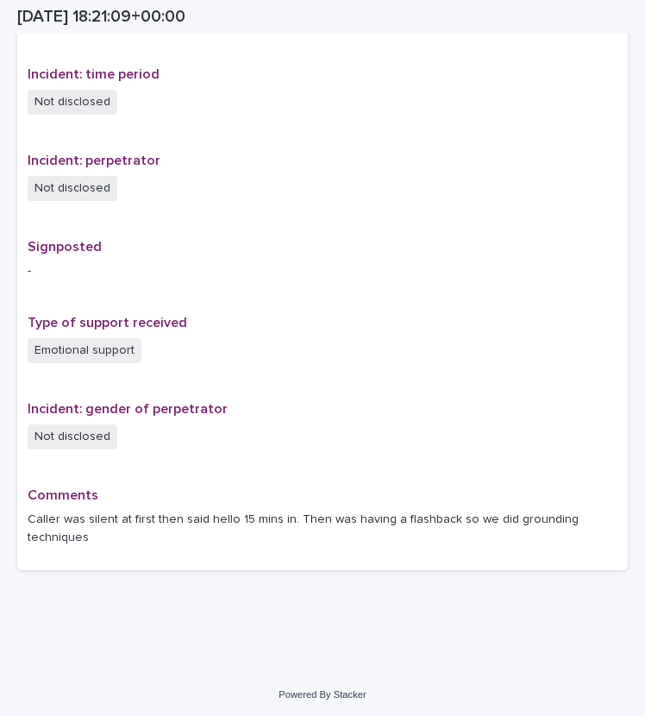
scroll to position [958, 0]
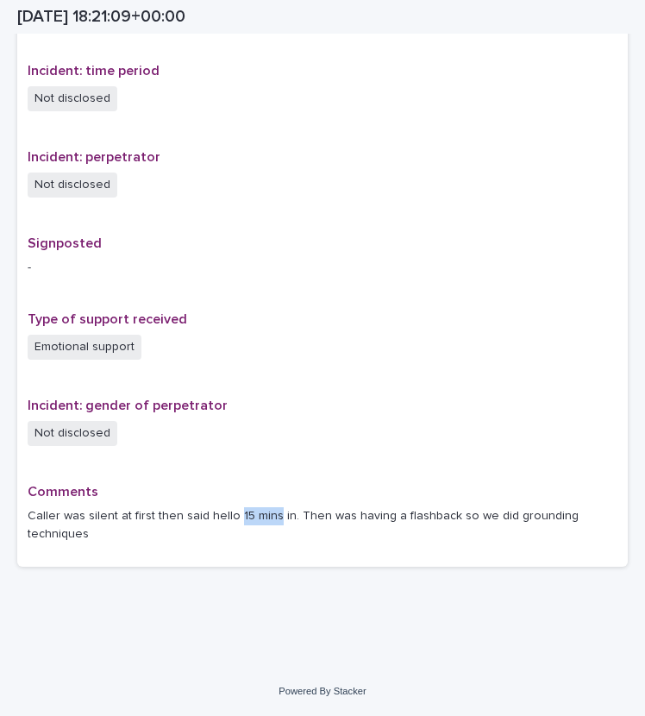
drag, startPoint x: 231, startPoint y: 513, endPoint x: 272, endPoint y: 517, distance: 40.8
click at [272, 517] on p "Caller was silent at first then said hello 15 mins in. Then was having a flashb…" at bounding box center [323, 525] width 590 height 36
click at [289, 511] on p "Caller was silent at first then said hello 15 mins in. Then was having a flashb…" at bounding box center [323, 525] width 590 height 36
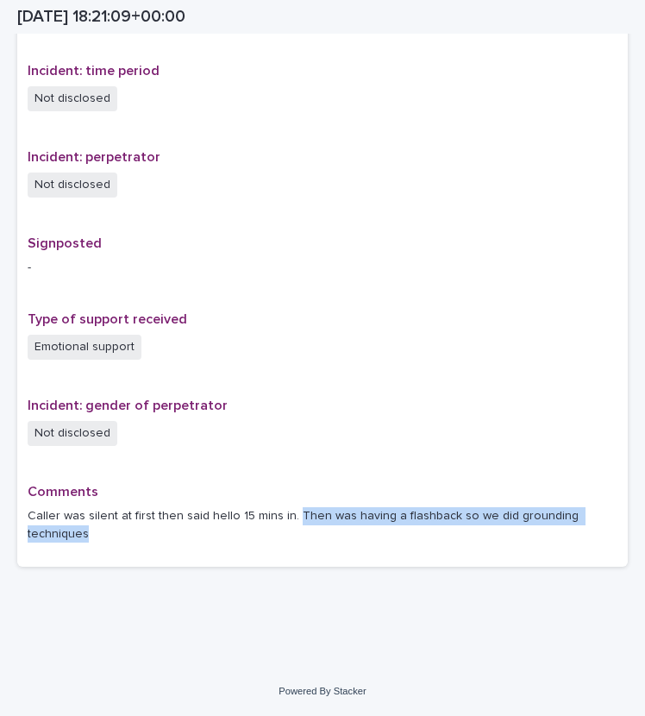
drag, startPoint x: 289, startPoint y: 511, endPoint x: 403, endPoint y: 546, distance: 119.7
click at [403, 546] on div "Comments [PERSON_NAME] was silent at first then said hello 15 mins in. Then was…" at bounding box center [323, 520] width 590 height 73
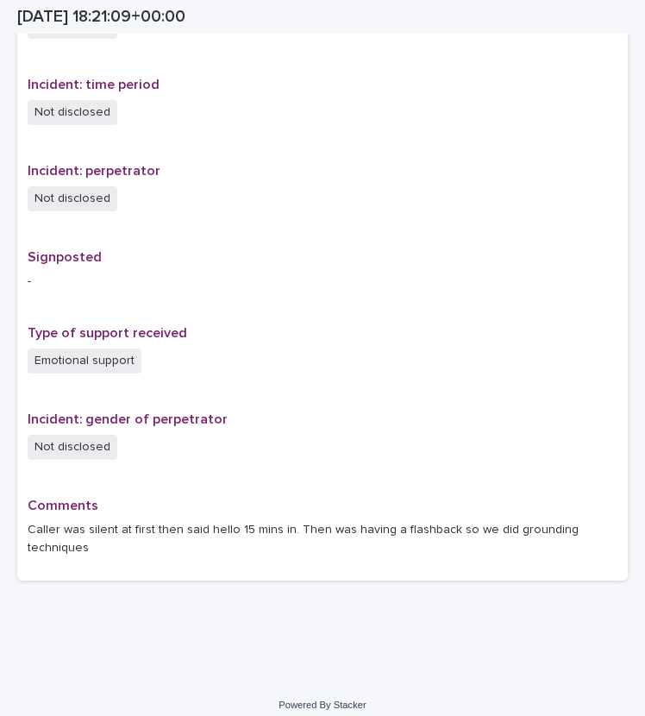
scroll to position [939, 0]
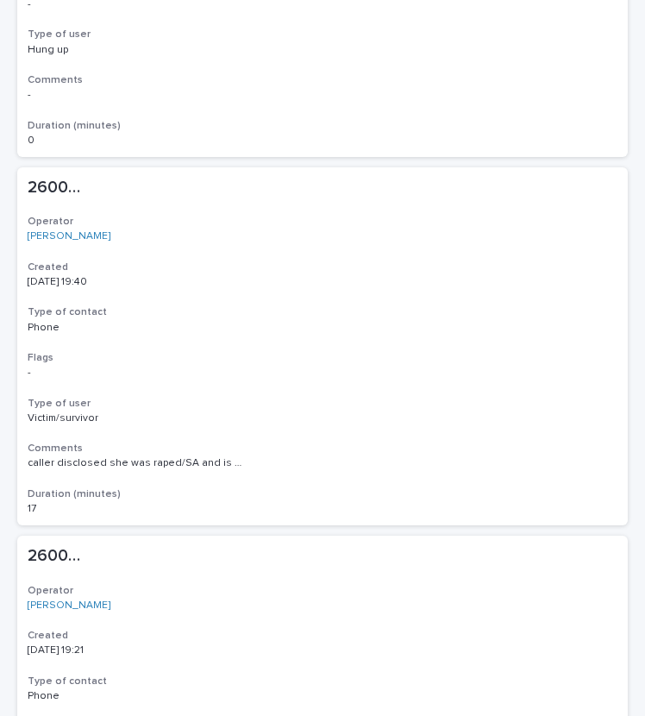
scroll to position [1664, 0]
click at [215, 471] on div "260019 260019 Operator [PERSON_NAME] Created [DATE] 19:40 Type of contact Phone…" at bounding box center [322, 345] width 610 height 358
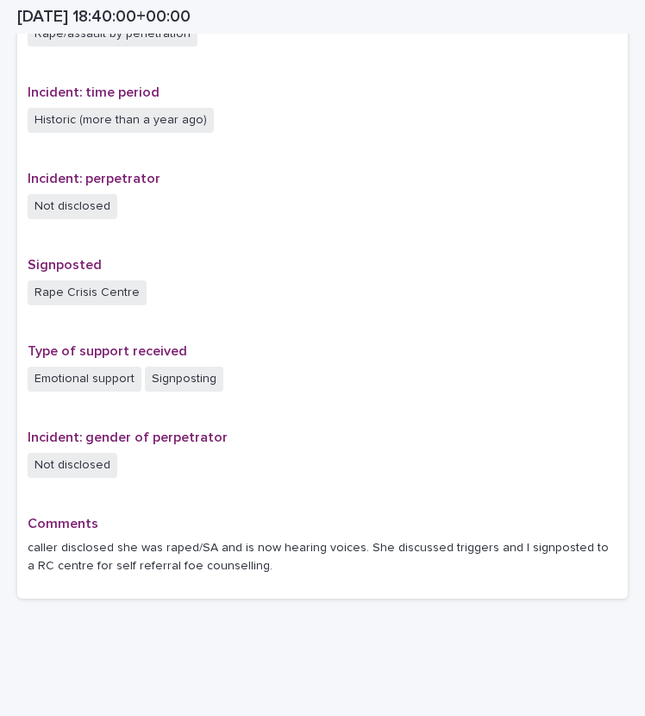
scroll to position [937, 0]
drag, startPoint x: 196, startPoint y: 546, endPoint x: 212, endPoint y: 543, distance: 16.6
click at [212, 543] on p "caller disclosed she was raped/SA and is now hearing voices. She discussed trig…" at bounding box center [323, 556] width 590 height 36
drag, startPoint x: 273, startPoint y: 551, endPoint x: 354, endPoint y: 556, distance: 81.2
click at [354, 556] on p "caller disclosed she was raped/SA and is now hearing voices. She discussed trig…" at bounding box center [323, 556] width 590 height 36
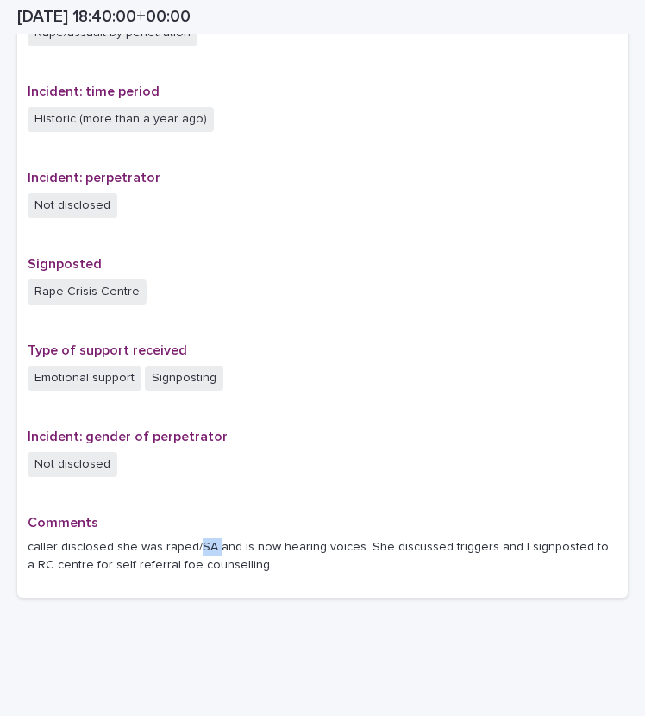
click at [354, 556] on p "caller disclosed she was raped/SA and is now hearing voices. She discussed trig…" at bounding box center [323, 556] width 590 height 36
drag, startPoint x: 354, startPoint y: 538, endPoint x: 372, endPoint y: 583, distance: 48.0
click at [372, 583] on div "Comments caller disclosed she was raped/SA and is now hearing voices. She discu…" at bounding box center [323, 551] width 590 height 73
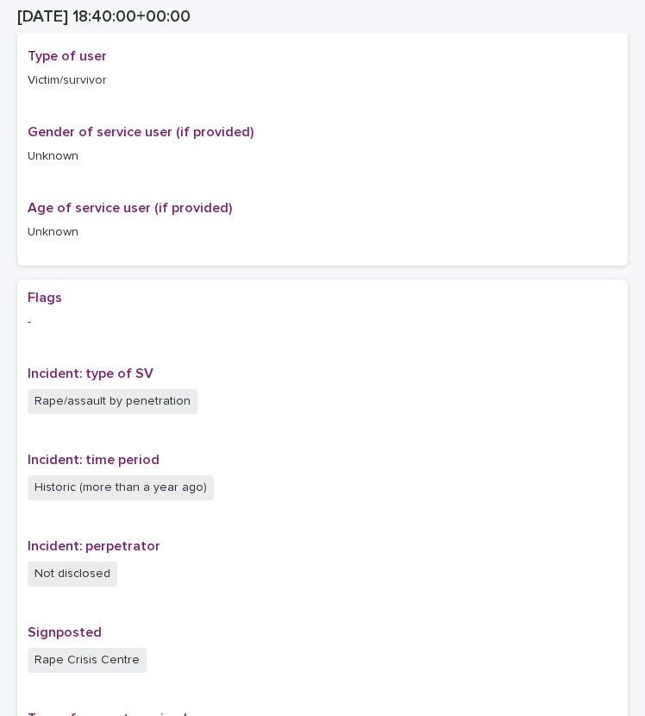
scroll to position [513, 0]
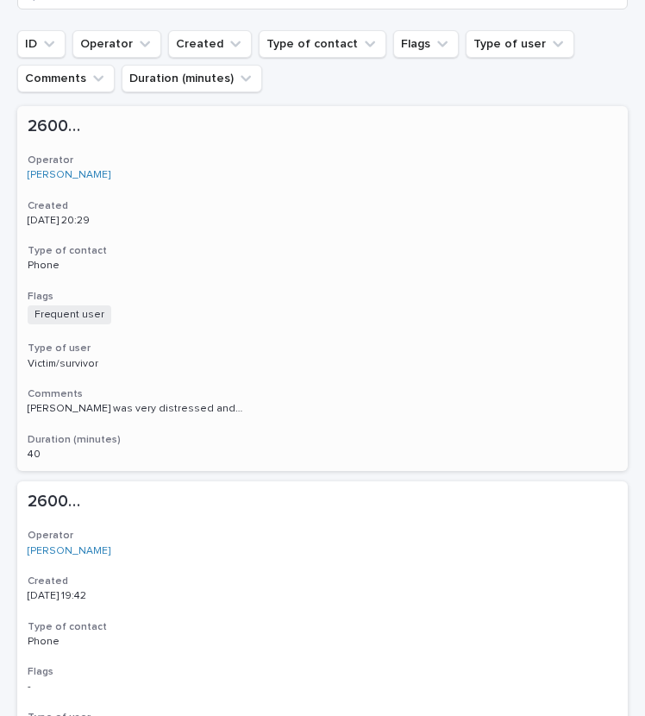
scroll to position [243, 0]
click at [180, 399] on h3 "Comments" at bounding box center [323, 395] width 590 height 14
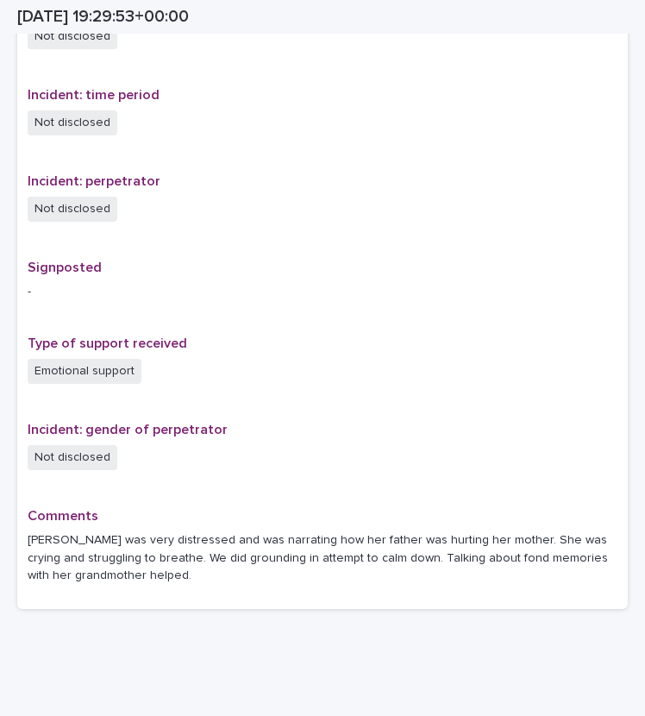
scroll to position [1086, 0]
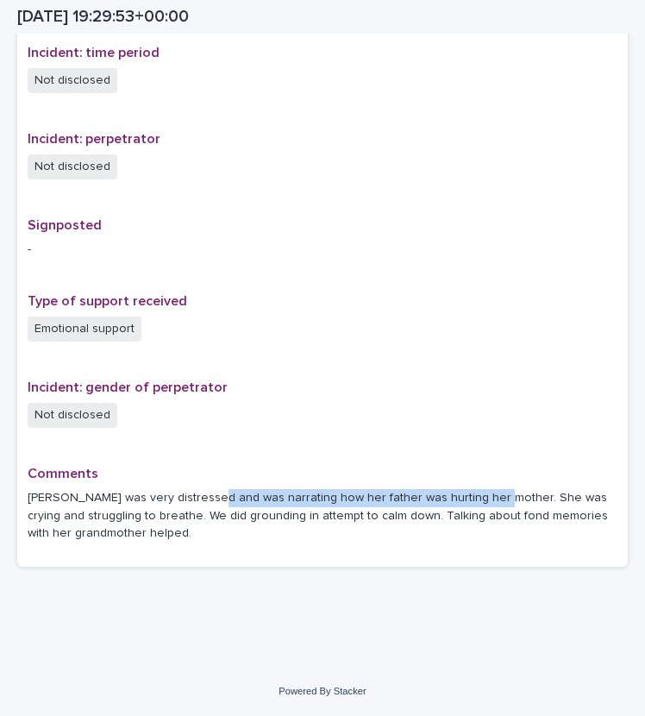
drag, startPoint x: 211, startPoint y: 496, endPoint x: 476, endPoint y: 494, distance: 264.7
click at [476, 494] on p "[PERSON_NAME] was very distressed and was narrating how her father was hurting …" at bounding box center [323, 515] width 590 height 53
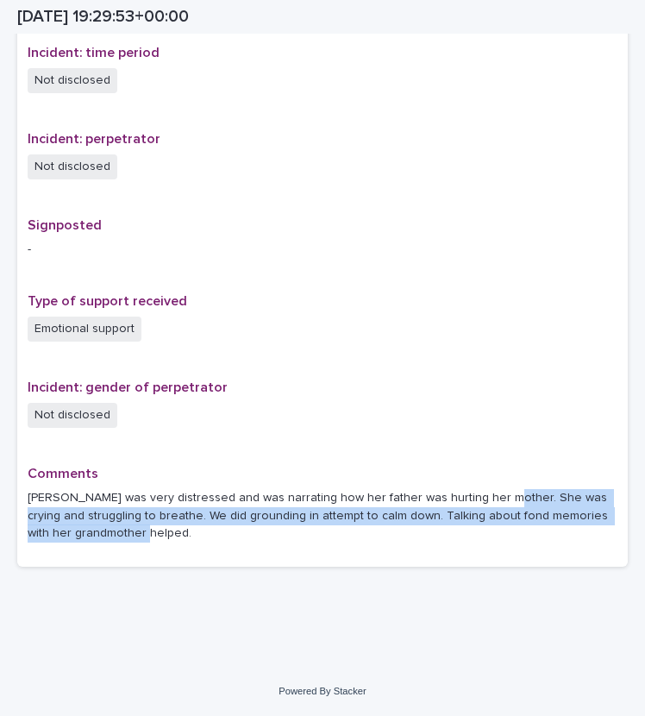
drag, startPoint x: 481, startPoint y: 498, endPoint x: 166, endPoint y: 539, distance: 318.1
click at [166, 539] on p "[PERSON_NAME] was very distressed and was narrating how her father was hurting …" at bounding box center [323, 515] width 590 height 53
click at [166, 536] on p "[PERSON_NAME] was very distressed and was narrating how her father was hurting …" at bounding box center [323, 515] width 590 height 53
drag, startPoint x: 147, startPoint y: 516, endPoint x: 335, endPoint y: 555, distance: 192.9
click at [335, 555] on div "Comments [PERSON_NAME] was very distressed and was narrating how her father was…" at bounding box center [323, 511] width 590 height 91
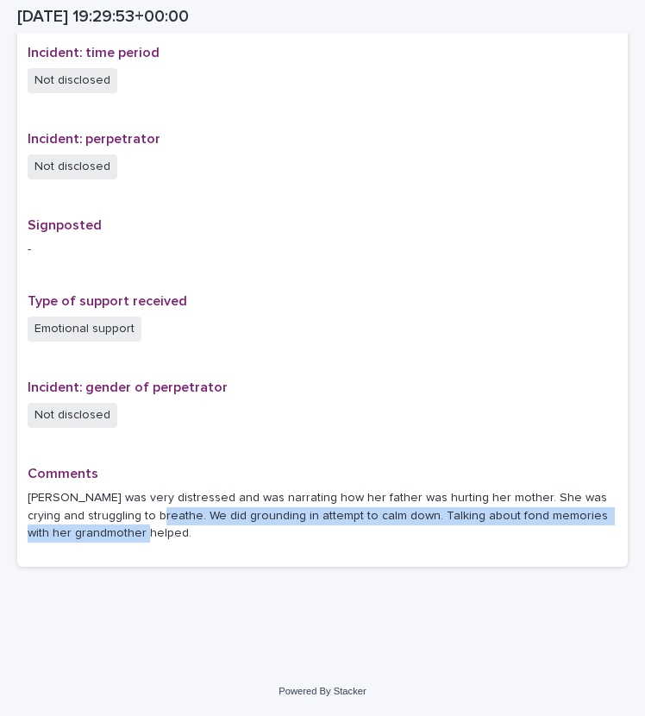
click at [367, 529] on p "[PERSON_NAME] was very distressed and was narrating how her father was hurting …" at bounding box center [323, 515] width 590 height 53
drag, startPoint x: 372, startPoint y: 507, endPoint x: 509, endPoint y: 536, distance: 140.2
click at [509, 536] on p "[PERSON_NAME] was very distressed and was narrating how her father was hurting …" at bounding box center [323, 515] width 590 height 53
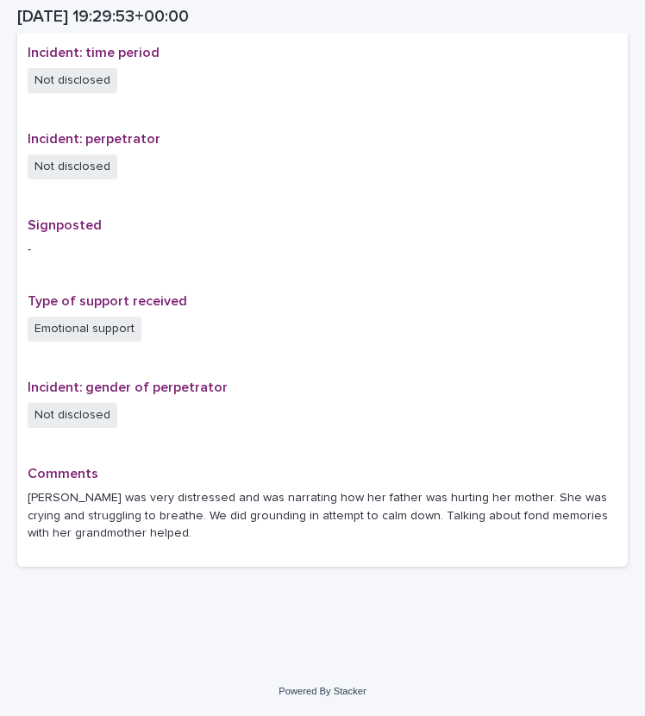
drag, startPoint x: 374, startPoint y: 516, endPoint x: 441, endPoint y: 536, distance: 70.1
click at [441, 536] on p "[PERSON_NAME] was very distressed and was narrating how her father was hurting …" at bounding box center [323, 515] width 590 height 53
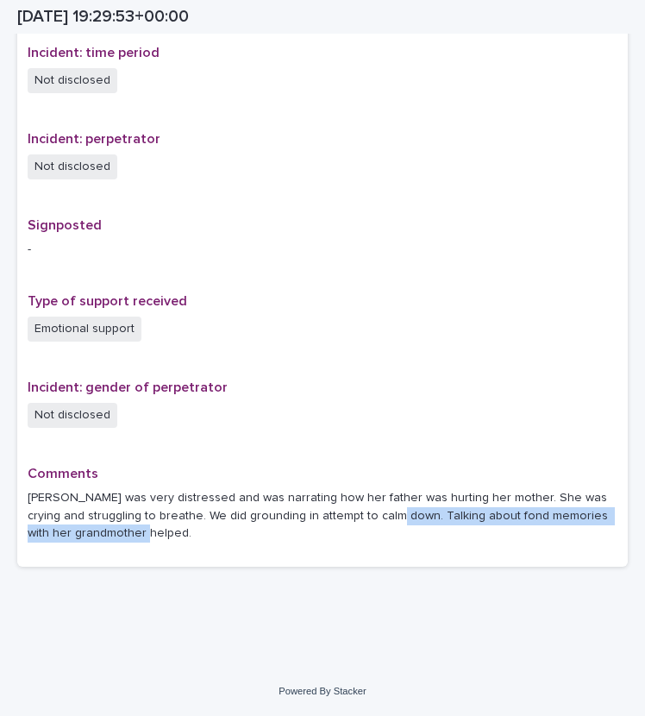
drag, startPoint x: 379, startPoint y: 521, endPoint x: 430, endPoint y: 626, distance: 116.8
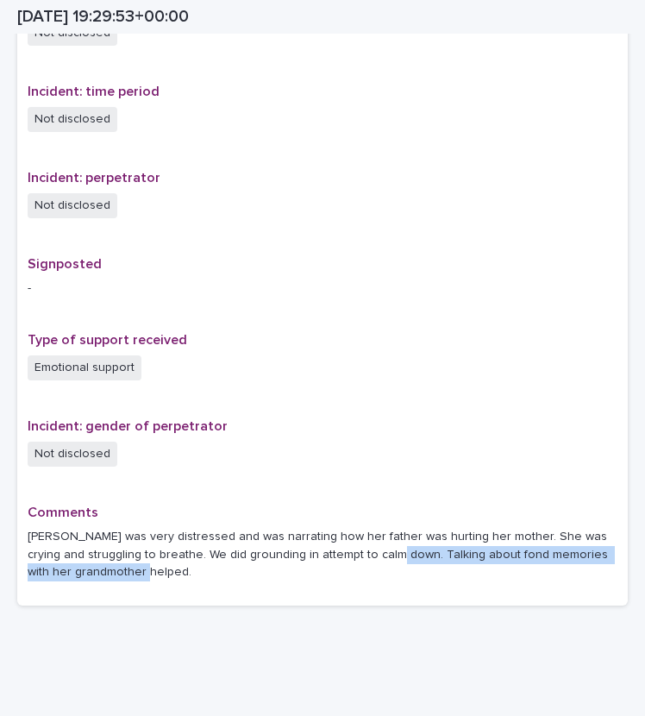
scroll to position [1050, 0]
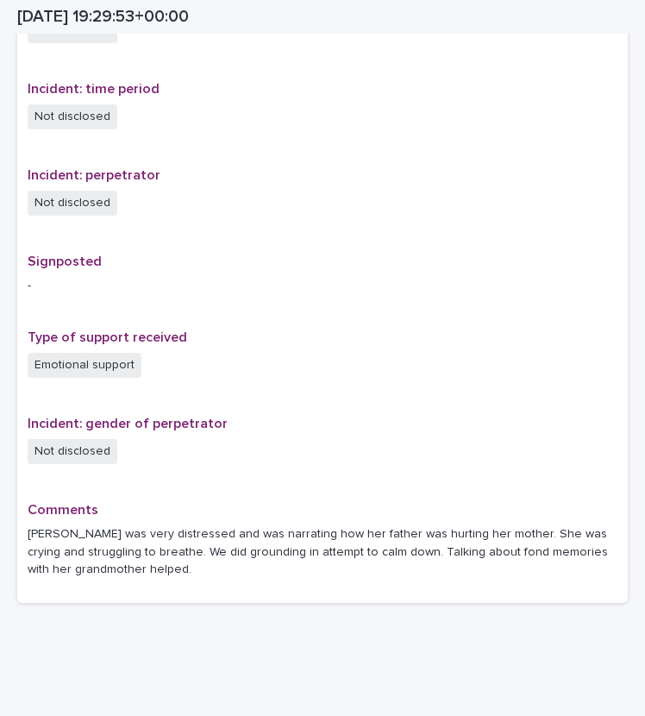
click at [208, 410] on div "Flags Frequent user Incident: type of SV Not disclosed Incident: time period No…" at bounding box center [323, 251] width 590 height 684
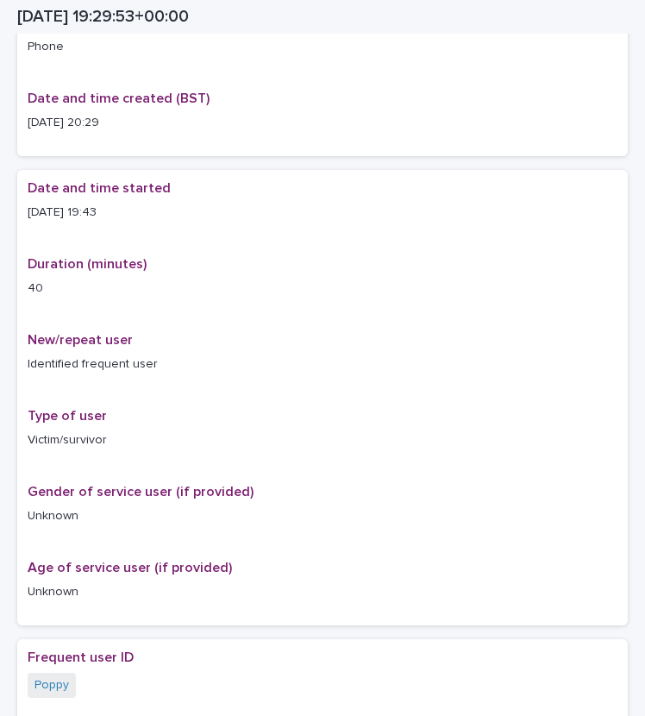
scroll to position [0, 0]
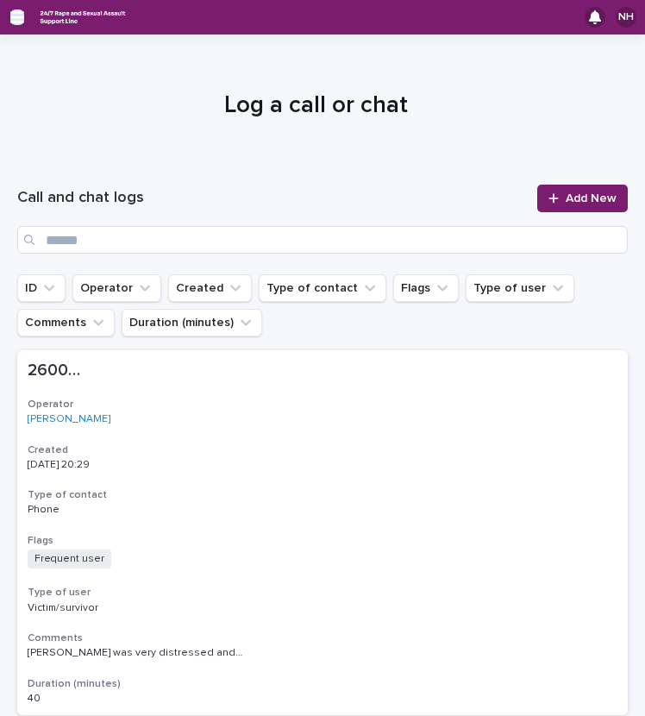
click at [22, 22] on icon "button" at bounding box center [17, 17] width 14 height 12
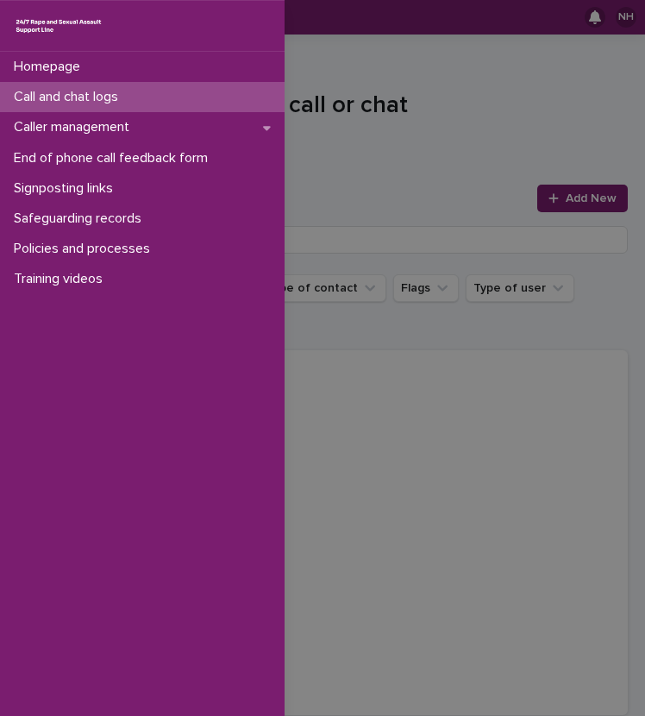
click at [79, 100] on p "Call and chat logs" at bounding box center [69, 97] width 125 height 16
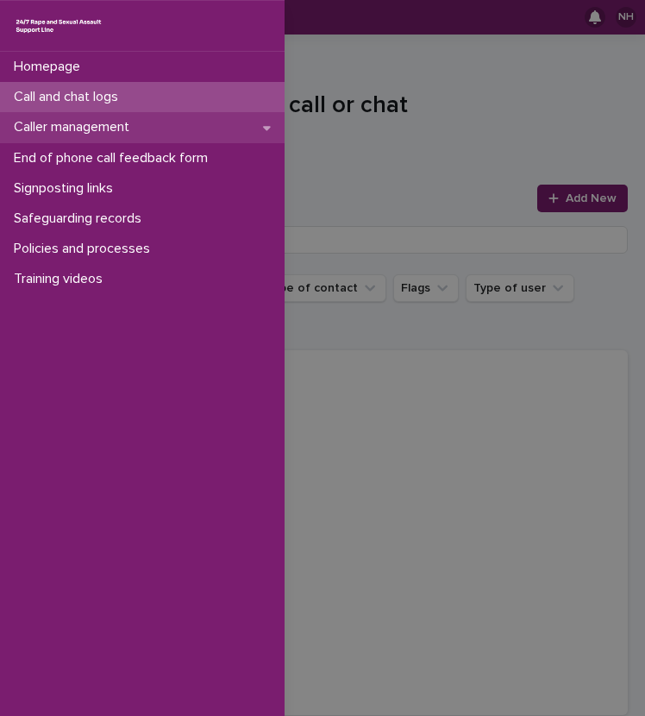
click at [174, 126] on div "Caller management" at bounding box center [142, 127] width 285 height 30
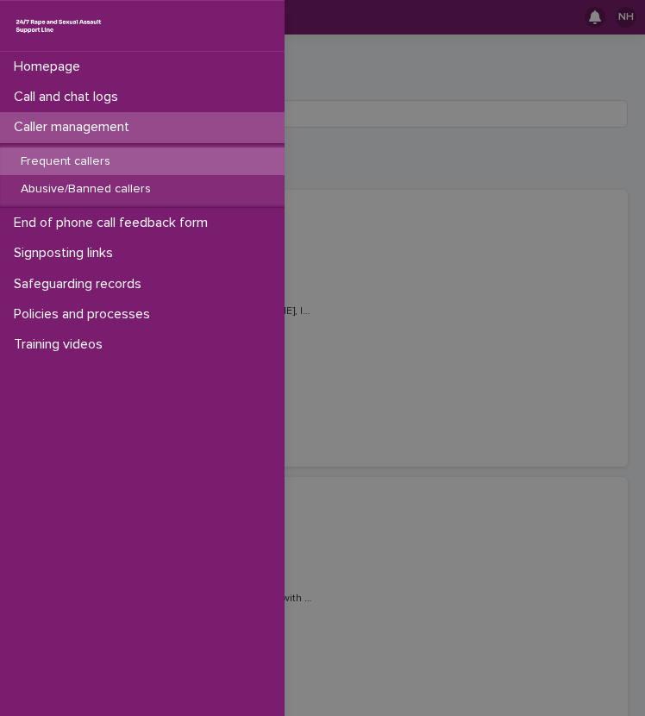
click at [103, 167] on p "Frequent callers" at bounding box center [65, 161] width 117 height 15
click at [428, 176] on div "Homepage Call and chat logs Caller management Frequent callers Abusive/Banned c…" at bounding box center [322, 358] width 645 height 716
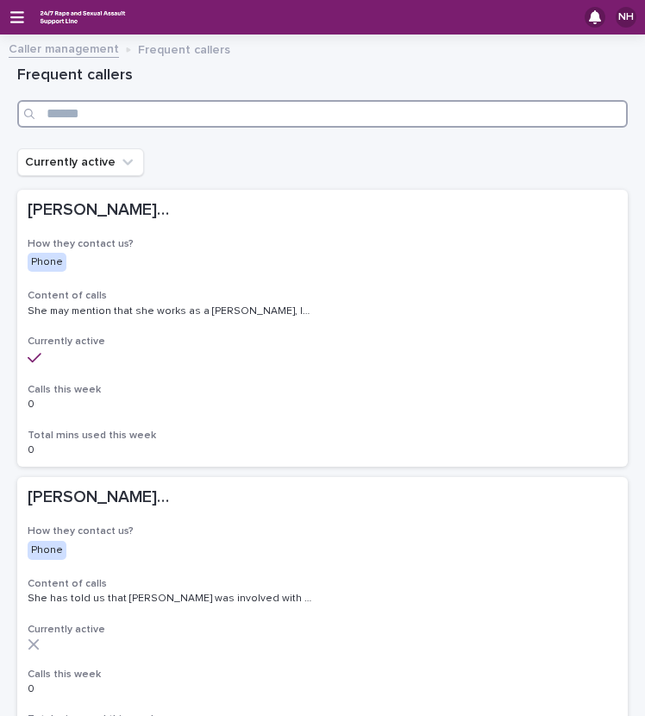
click at [393, 124] on input "Search" at bounding box center [322, 114] width 610 height 28
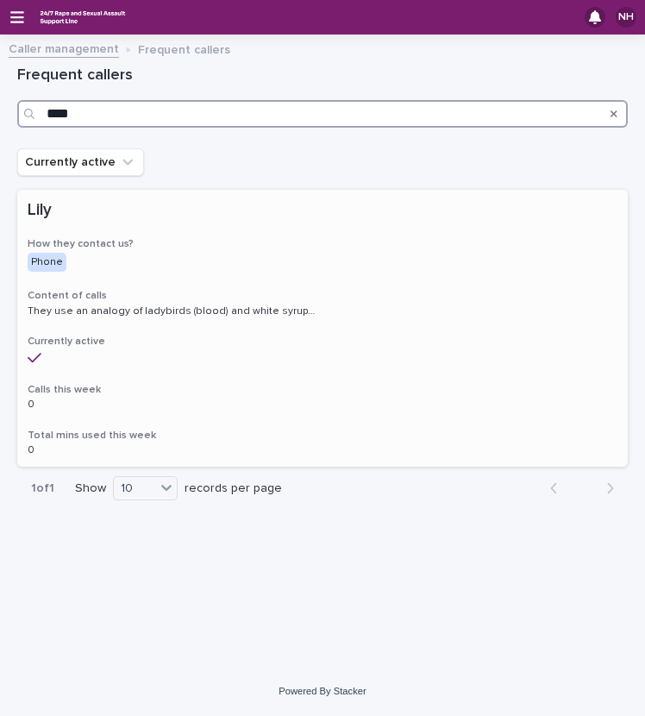
type input "****"
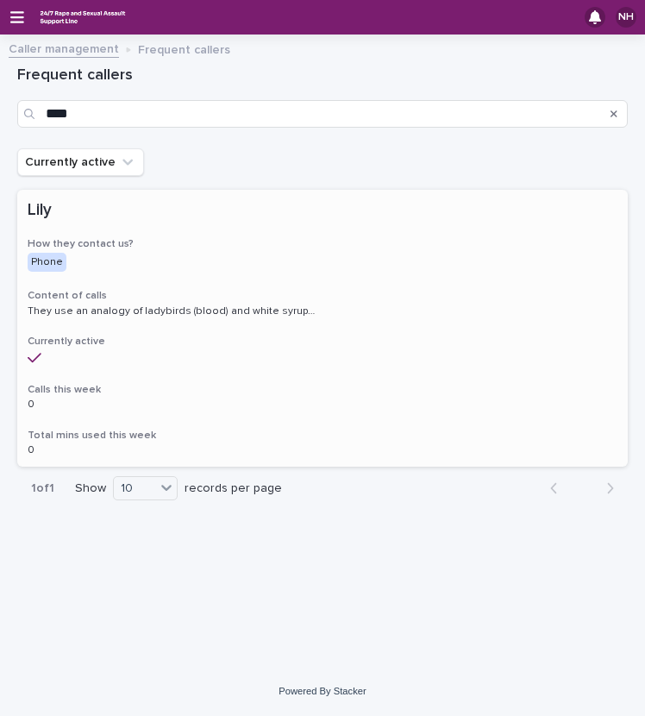
click at [251, 314] on p "They use an analogy of ladybirds (blood) and white syrup (semen). They refer to…" at bounding box center [173, 310] width 291 height 16
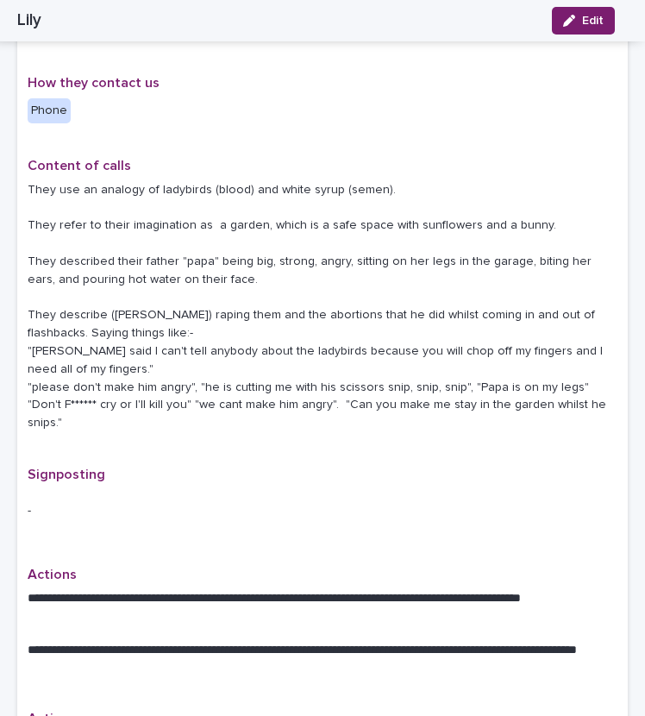
scroll to position [847, 0]
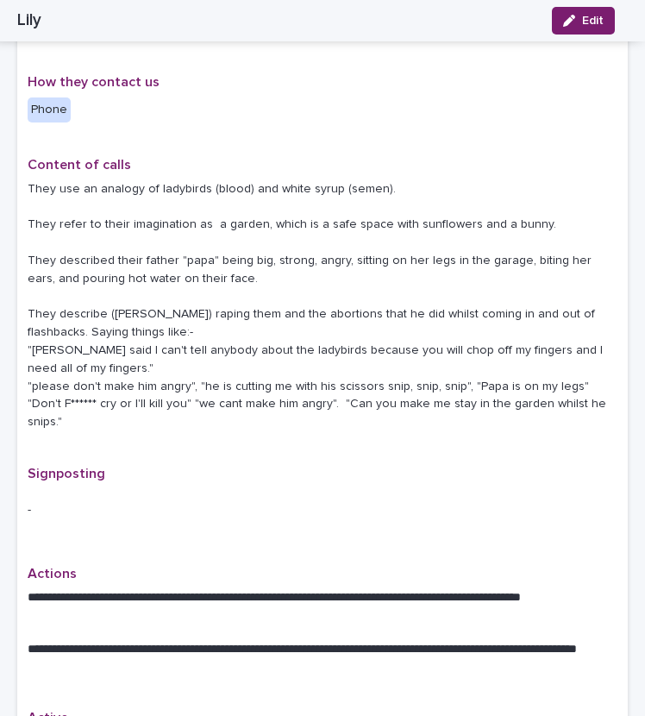
click at [407, 358] on p "They use an analogy of ladybirds (blood) and white syrup (semen). They refer to…" at bounding box center [323, 305] width 590 height 251
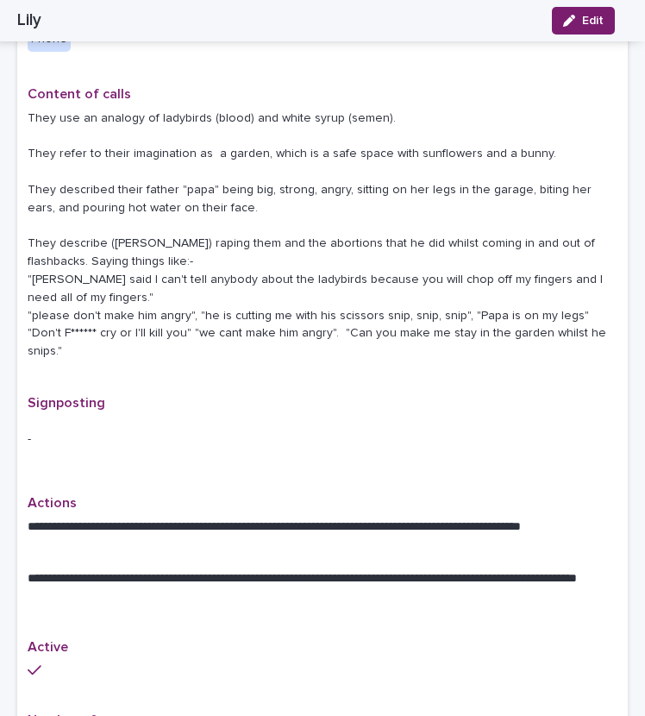
scroll to position [918, 0]
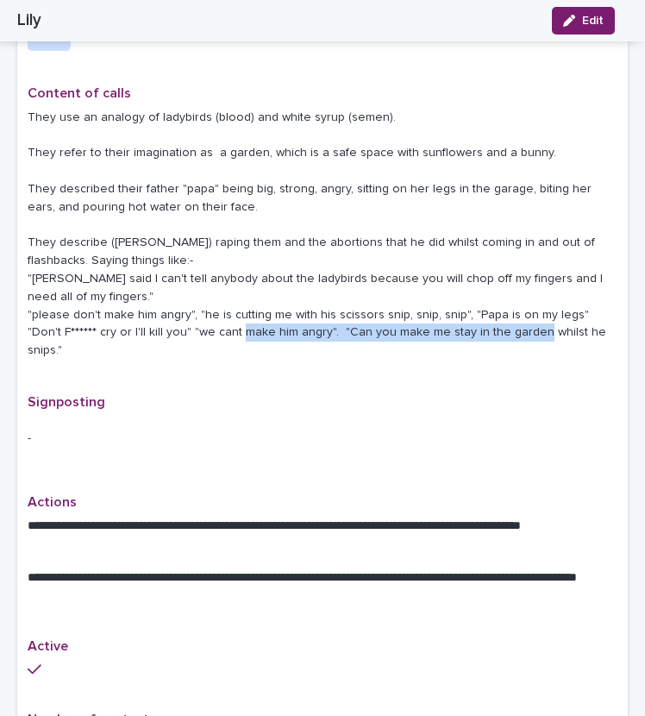
drag, startPoint x: 298, startPoint y: 293, endPoint x: 583, endPoint y: 317, distance: 285.5
click at [583, 317] on div "Content of calls They use an analogy of ladybirds (blood) and white syrup (seme…" at bounding box center [323, 229] width 590 height 288
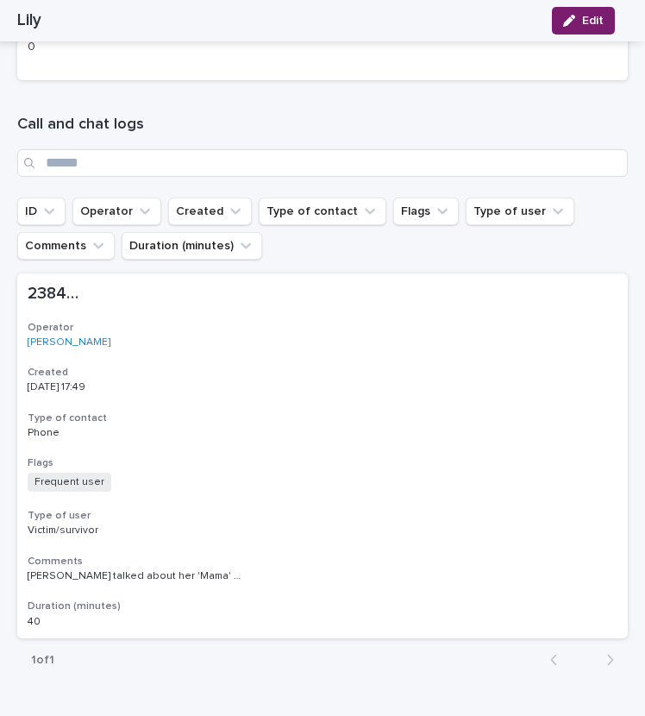
scroll to position [1888, 0]
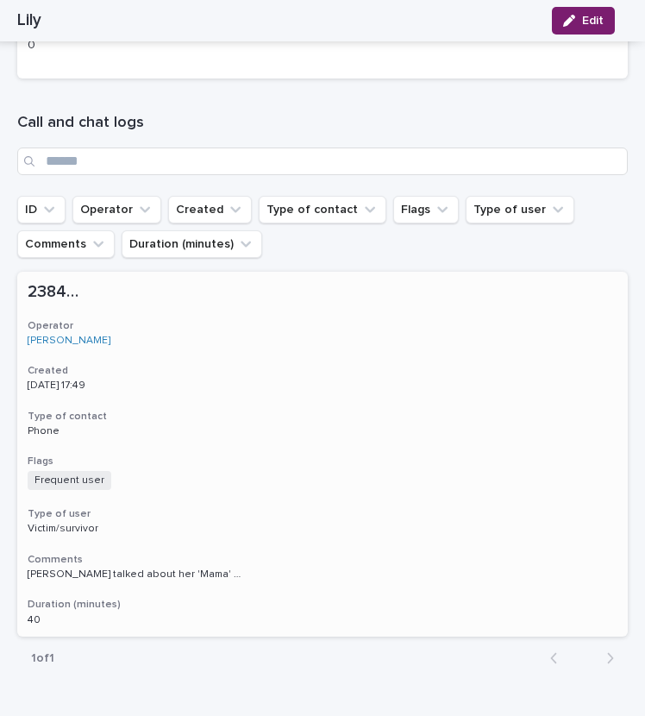
click at [542, 553] on h3 "Comments" at bounding box center [323, 560] width 590 height 14
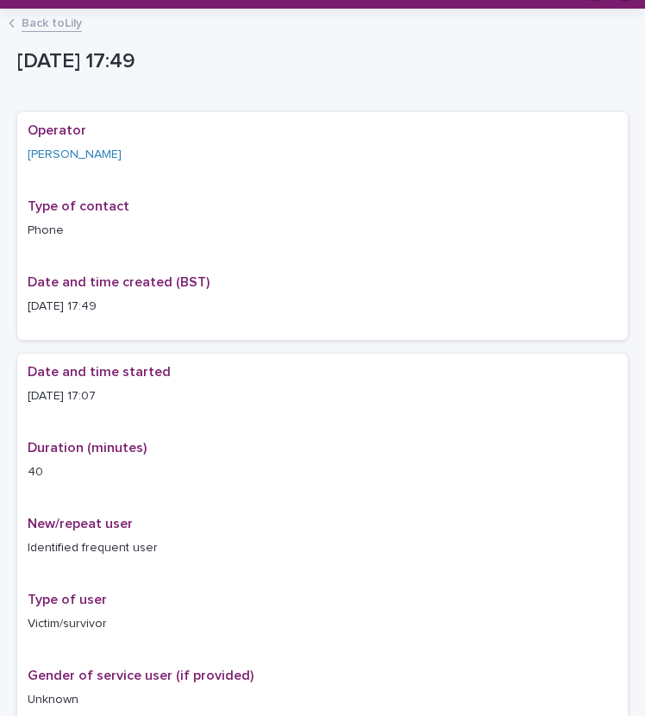
scroll to position [30, 0]
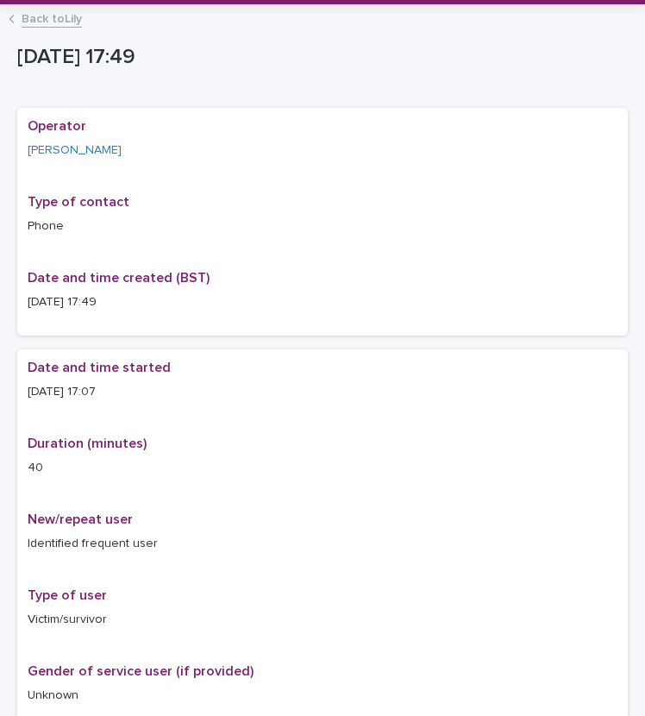
click at [33, 301] on p "[DATE] 17:49" at bounding box center [323, 302] width 590 height 18
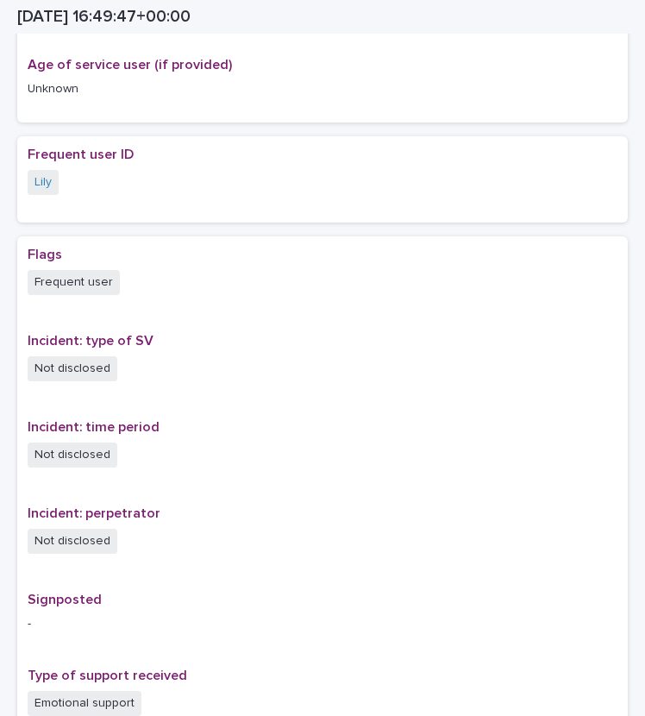
scroll to position [1050, 0]
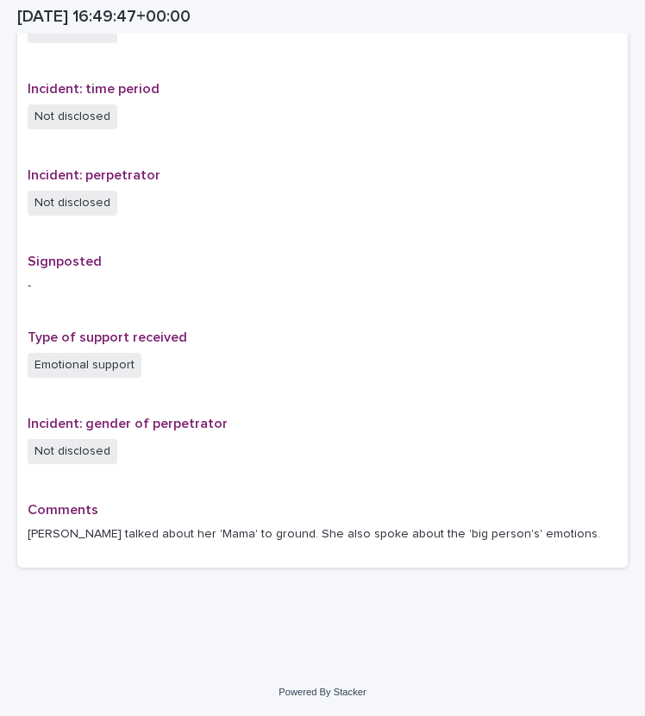
click at [156, 566] on div "Loading... Saving… Flags Frequent user Incident: type of SV Not disclosed Incid…" at bounding box center [322, 239] width 610 height 683
drag, startPoint x: 138, startPoint y: 525, endPoint x: 260, endPoint y: 542, distance: 123.6
click at [260, 542] on div "Comments [PERSON_NAME] talked about her 'Mama' to ground. She also spoke about …" at bounding box center [323, 529] width 590 height 55
click at [416, 525] on p "[PERSON_NAME] talked about her 'Mama' to ground. She also spoke about the 'big …" at bounding box center [323, 534] width 590 height 18
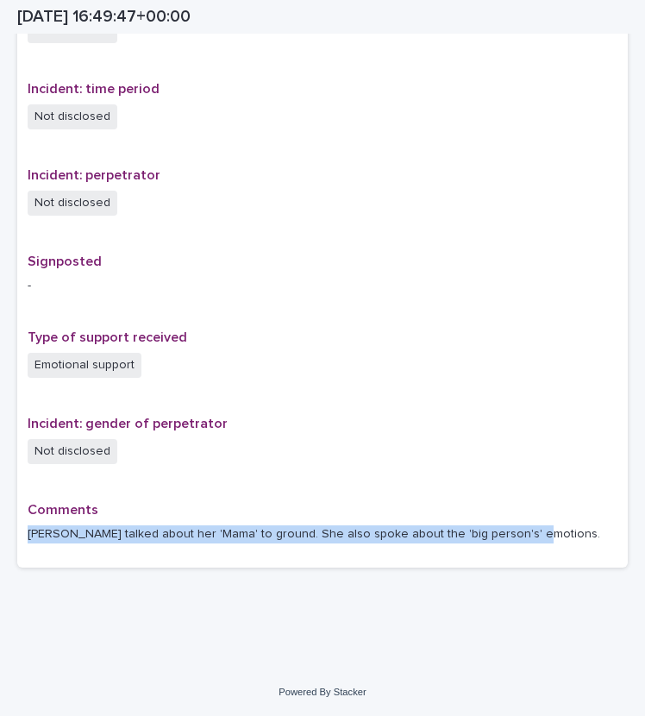
drag, startPoint x: 510, startPoint y: 535, endPoint x: -1, endPoint y: 569, distance: 512.4
click at [0, 569] on html "NH Back to Lily Loading... Saving… Loading... Saving… [DATE] 16:49:47+00:00 [DA…" at bounding box center [322, 358] width 645 height 716
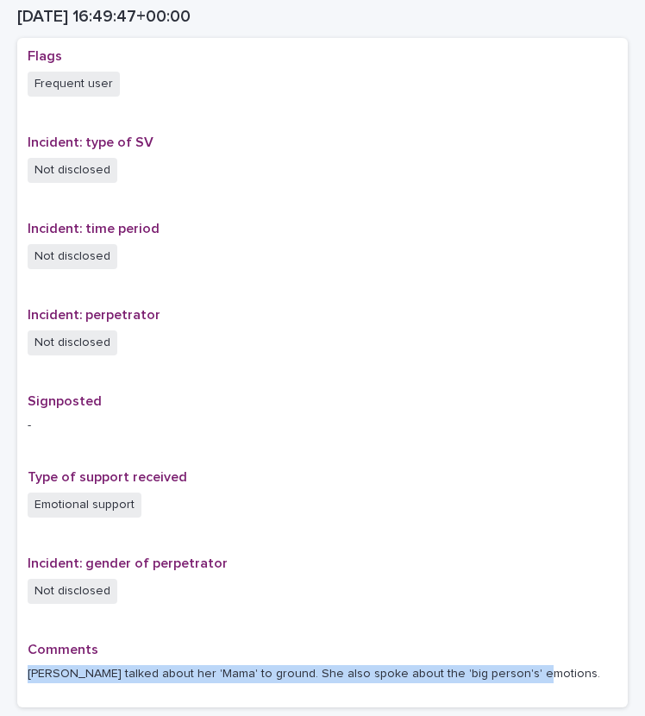
scroll to position [910, 0]
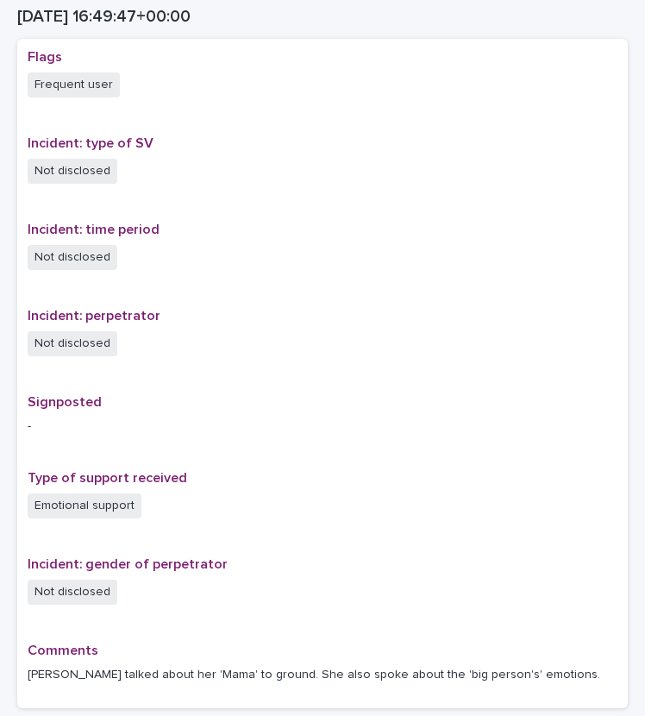
click at [374, 660] on div "Comments [PERSON_NAME] talked about her 'Mama' to ground. She also spoke about …" at bounding box center [323, 669] width 590 height 55
click at [379, 671] on p "[PERSON_NAME] talked about her 'Mama' to ground. She also spoke about the 'big …" at bounding box center [323, 675] width 590 height 18
click at [504, 685] on div "Comments [PERSON_NAME] talked about her 'Mama' to ground. She also spoke about …" at bounding box center [323, 669] width 590 height 55
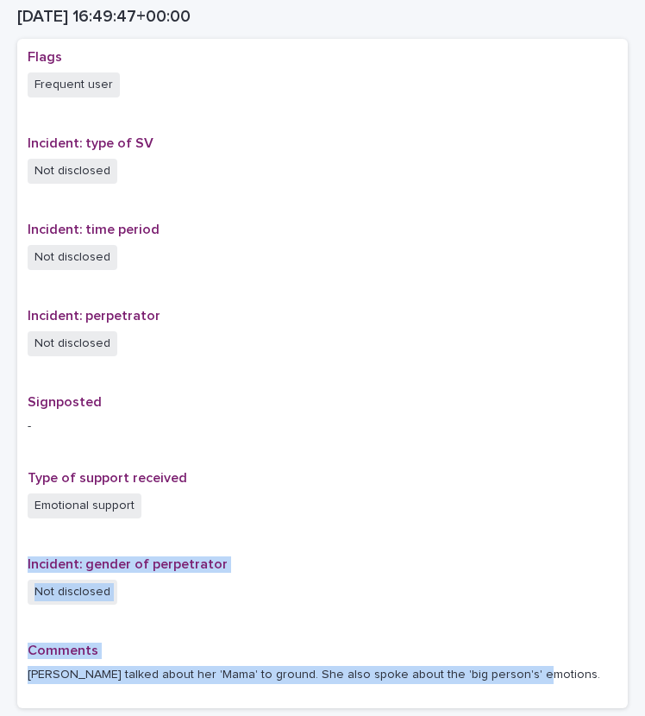
drag, startPoint x: 504, startPoint y: 685, endPoint x: 443, endPoint y: 482, distance: 211.7
click at [443, 482] on div "Flags Frequent user Incident: type of SV Not disclosed Incident: time period No…" at bounding box center [323, 373] width 590 height 648
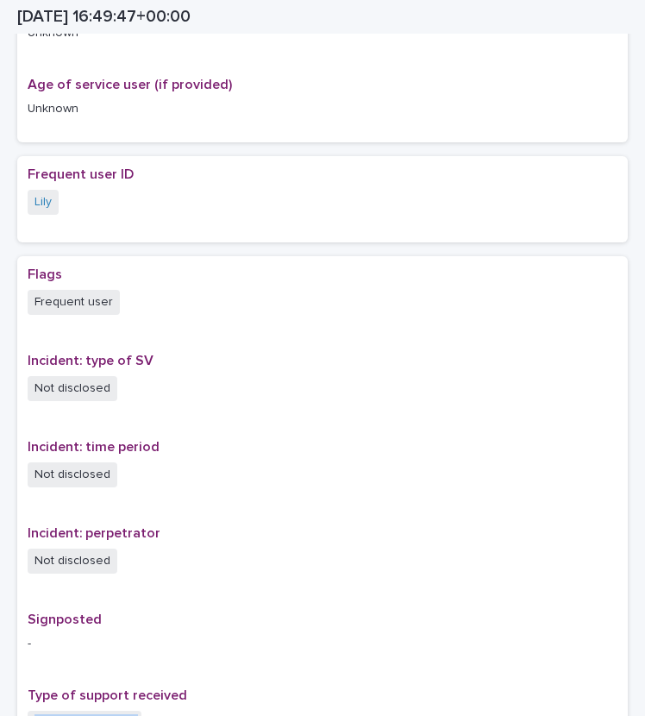
scroll to position [1050, 0]
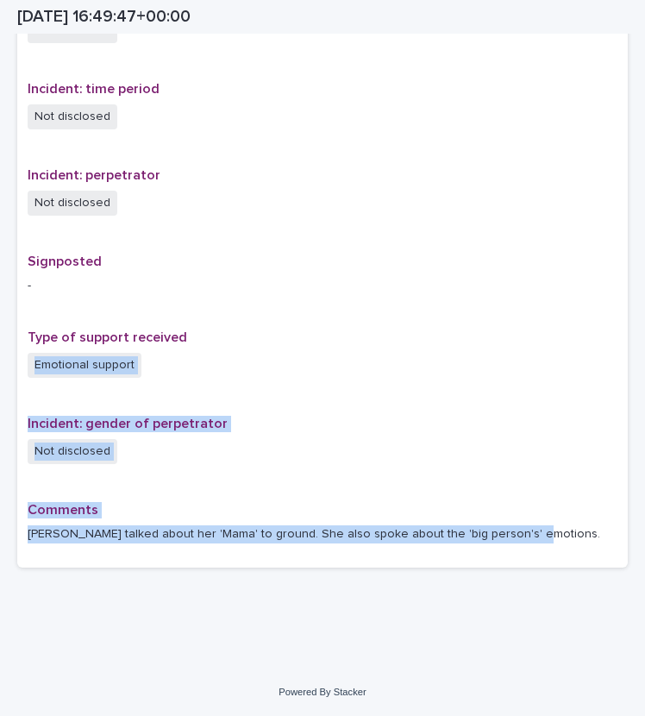
click at [460, 519] on div "Comments [PERSON_NAME] talked about her 'Mama' to ground. She also spoke about …" at bounding box center [323, 529] width 590 height 55
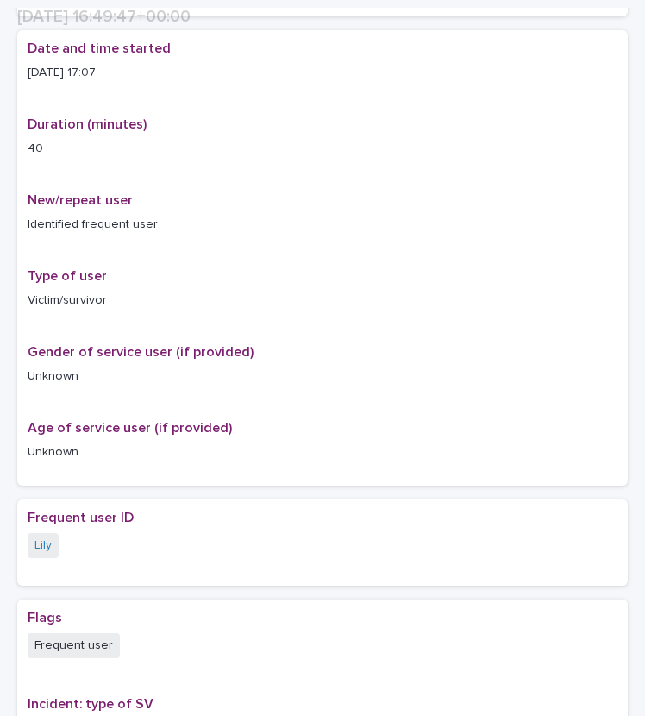
scroll to position [399, 0]
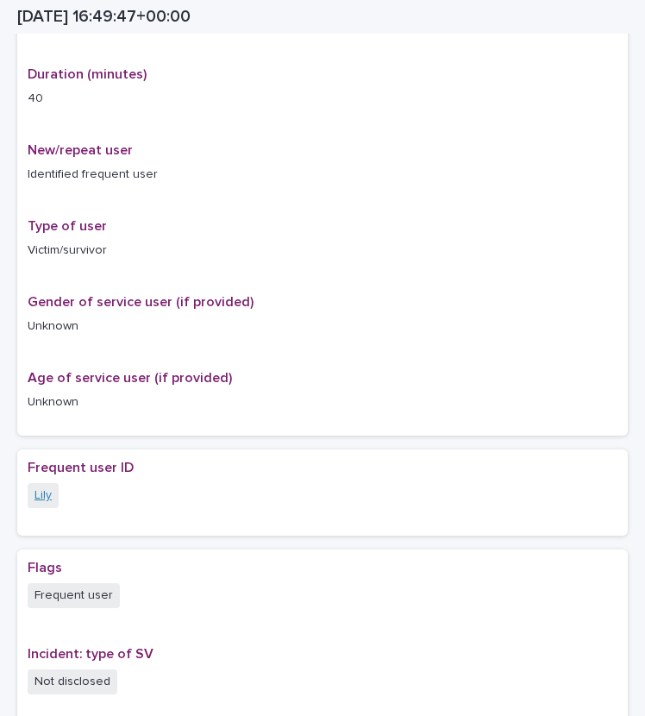
click at [39, 494] on link "Lily" at bounding box center [42, 495] width 17 height 18
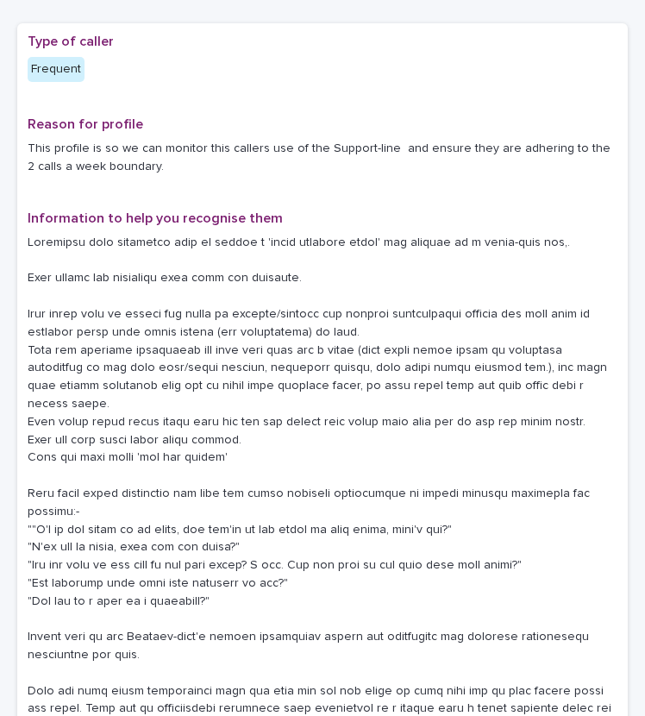
scroll to position [114, 0]
